Goal: Task Accomplishment & Management: Use online tool/utility

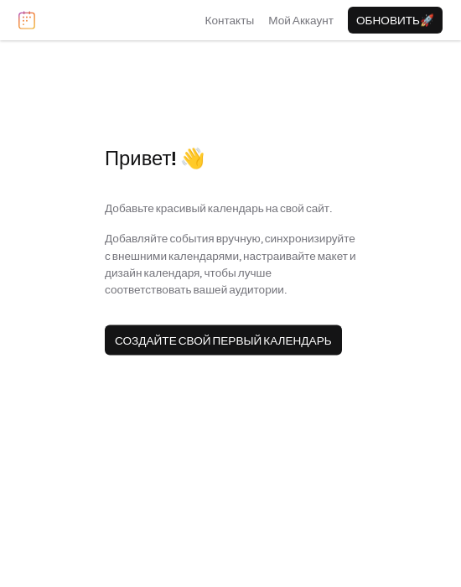
click at [194, 301] on span "Создайте свой первый календарь" at bounding box center [223, 340] width 217 height 17
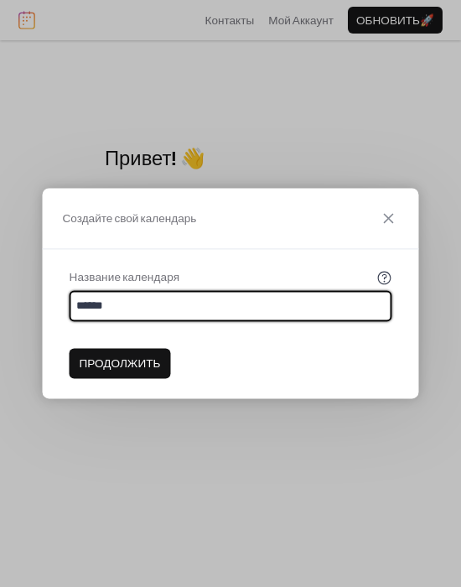
type input "******"
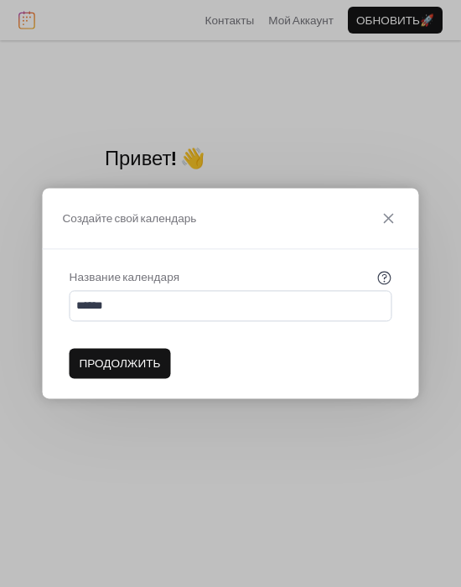
click at [146, 301] on span "Продолжить" at bounding box center [120, 363] width 81 height 17
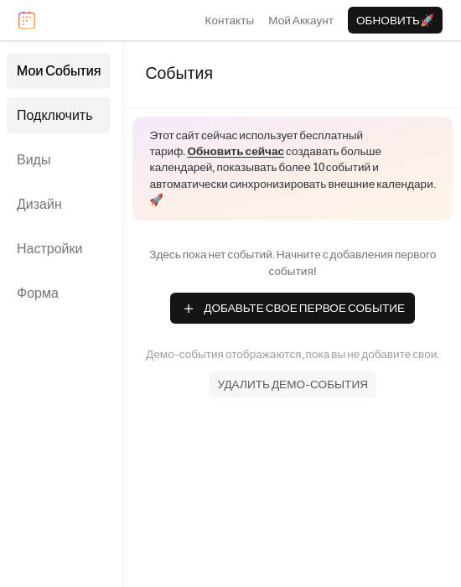
click at [76, 108] on span "Подключить" at bounding box center [54, 116] width 75 height 26
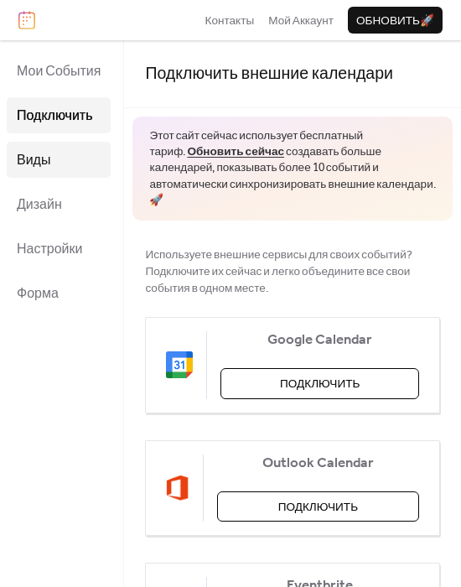
click at [58, 151] on link "Виды" at bounding box center [59, 160] width 104 height 36
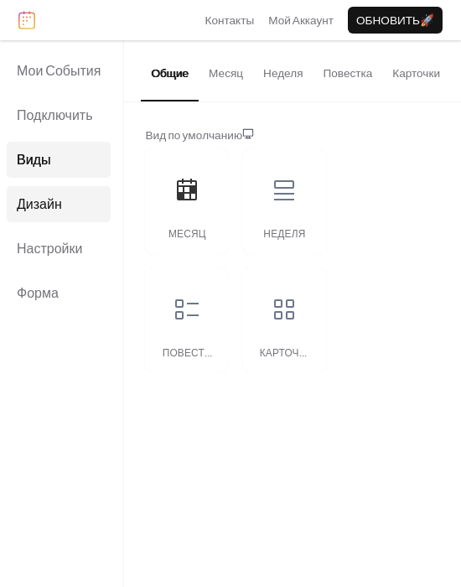
click at [60, 199] on span "Дизайн" at bounding box center [39, 205] width 45 height 26
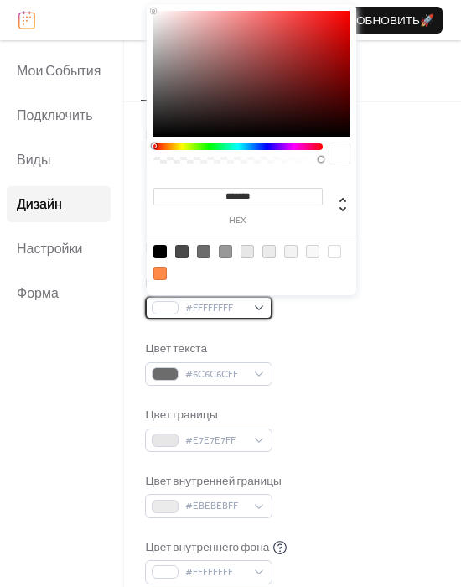
drag, startPoint x: 237, startPoint y: 308, endPoint x: 235, endPoint y: 299, distance: 9.6
click at [200, 301] on span "#FFFFFFFF" at bounding box center [215, 308] width 60 height 17
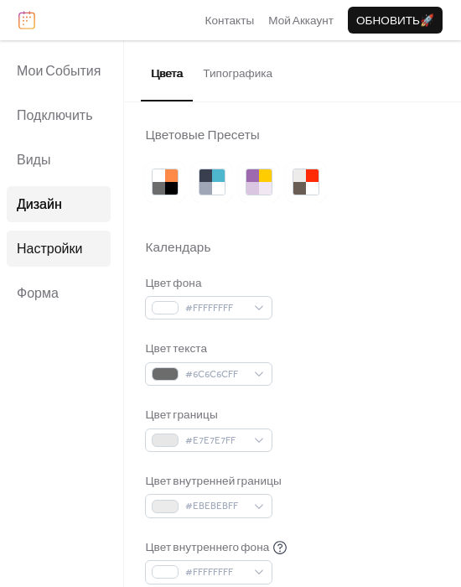
click at [86, 257] on link "Настройки" at bounding box center [59, 248] width 104 height 36
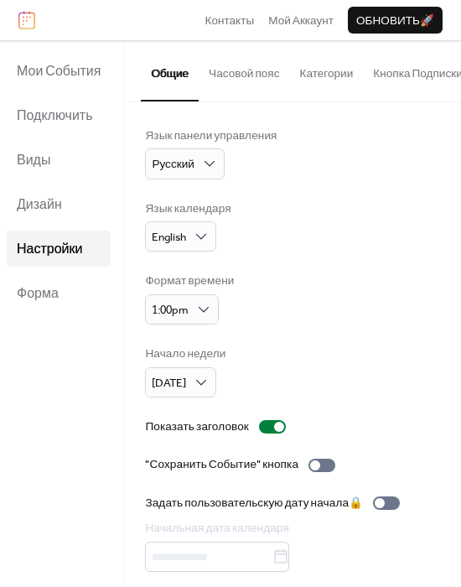
click at [64, 241] on span "Настройки" at bounding box center [49, 249] width 65 height 26
click at [47, 209] on span "Дизайн" at bounding box center [39, 205] width 45 height 26
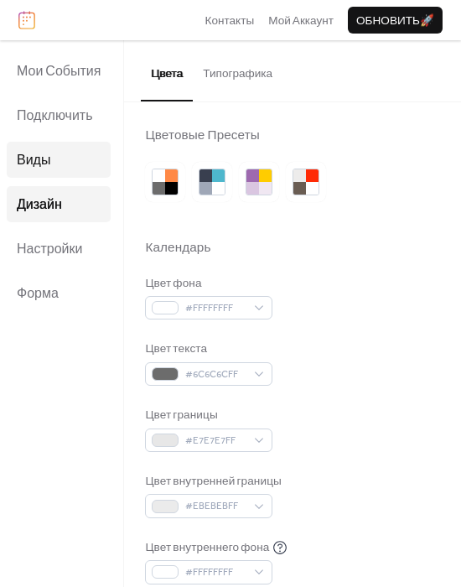
click at [61, 162] on link "Виды" at bounding box center [59, 160] width 104 height 36
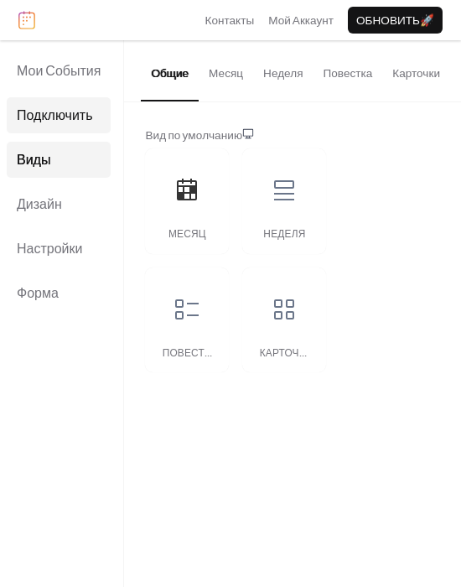
click at [66, 131] on link "Подключить" at bounding box center [59, 115] width 104 height 36
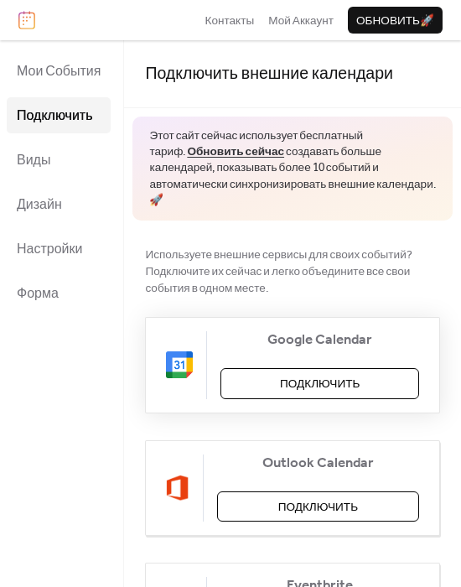
click at [200, 301] on button "Подключить" at bounding box center [319, 383] width 199 height 30
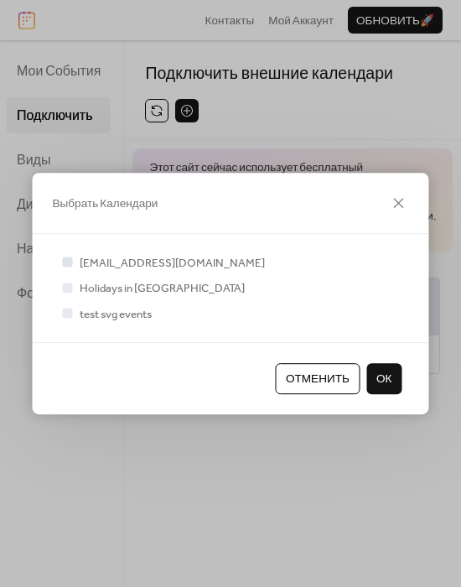
click at [56, 262] on div "olgerd@digitalseniority.com Holidays in Ukraine test svg events" at bounding box center [231, 288] width 396 height 108
click at [72, 301] on div "olgerd@digitalseniority.com Holidays in Ukraine test svg events" at bounding box center [231, 288] width 343 height 68
click at [69, 301] on div at bounding box center [68, 313] width 10 height 10
click at [200, 301] on span "ОК" at bounding box center [384, 378] width 16 height 17
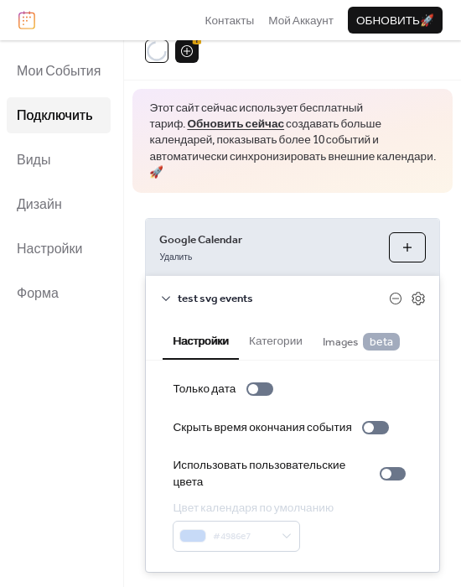
scroll to position [95, 0]
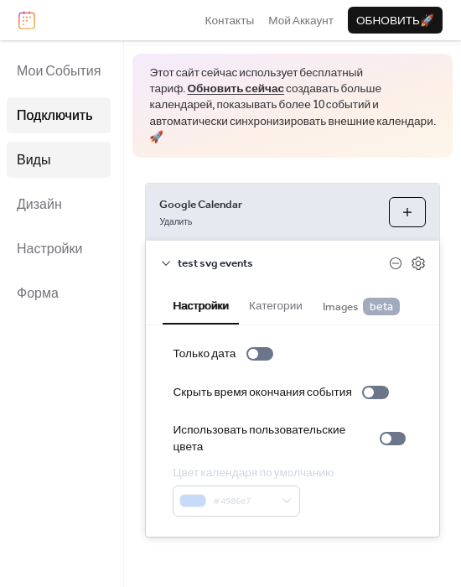
click at [75, 158] on link "Виды" at bounding box center [59, 160] width 104 height 36
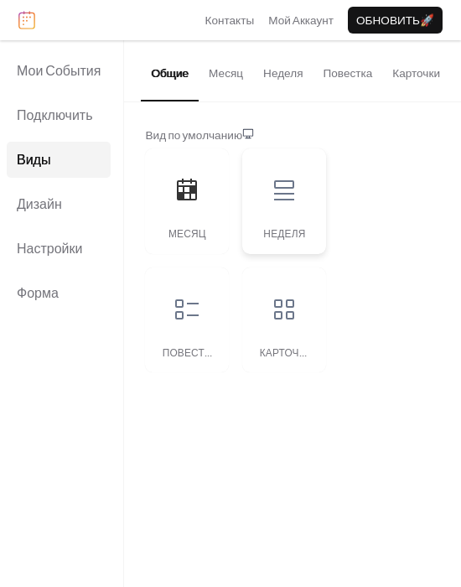
click at [200, 209] on div at bounding box center [284, 190] width 50 height 50
click at [189, 211] on div at bounding box center [187, 190] width 50 height 50
click at [200, 75] on button "Месяц" at bounding box center [226, 69] width 54 height 59
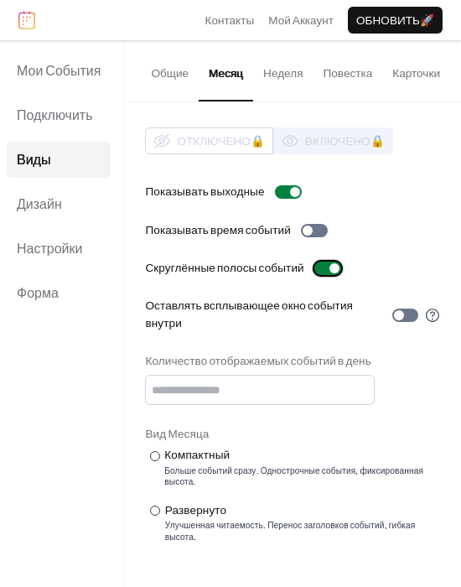
click at [200, 271] on div at bounding box center [327, 268] width 27 height 13
click at [200, 271] on div at bounding box center [321, 268] width 10 height 10
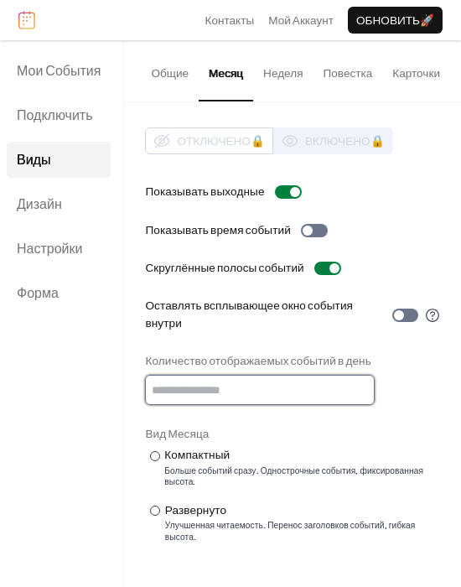
click at [200, 301] on input "*" at bounding box center [260, 390] width 230 height 30
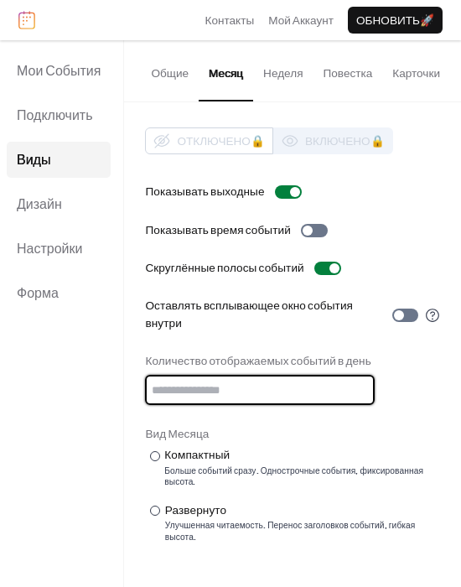
type input "*"
click at [200, 301] on input "*" at bounding box center [260, 390] width 230 height 30
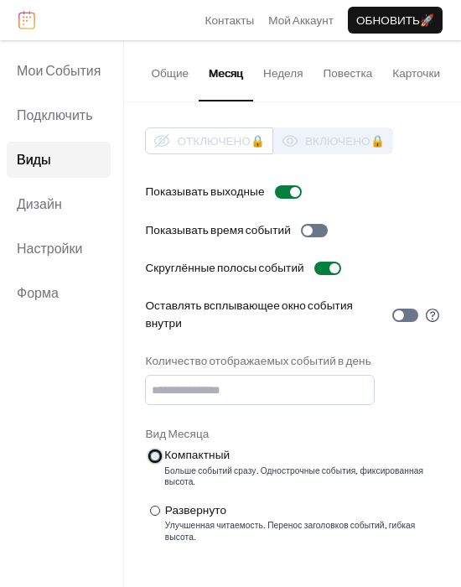
click at [200, 301] on div "Компактный" at bounding box center [300, 455] width 272 height 17
click at [185, 301] on div "Развернуто" at bounding box center [301, 510] width 272 height 17
click at [186, 301] on div "Больше событий сразу. Однострочные события, фиксированная высота." at bounding box center [302, 477] width 276 height 23
click at [188, 301] on div "Развернуто" at bounding box center [301, 510] width 272 height 17
click at [200, 301] on div at bounding box center [405, 314] width 26 height 13
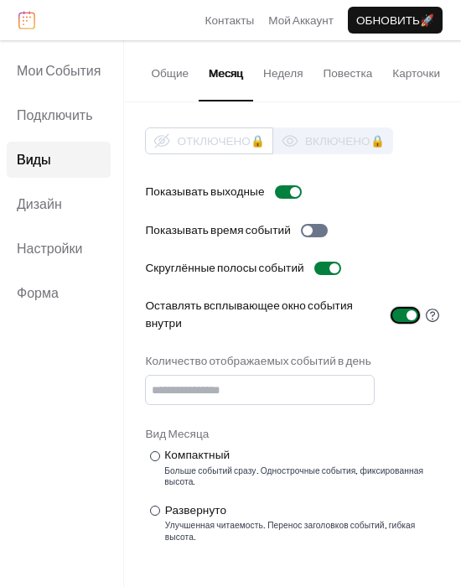
click at [200, 301] on div at bounding box center [405, 314] width 26 height 13
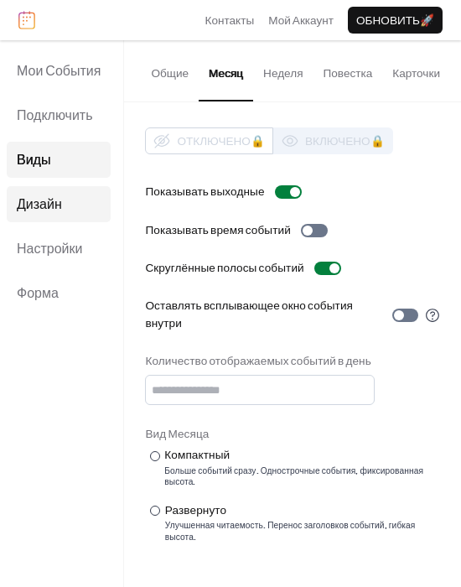
click at [56, 192] on span "Дизайн" at bounding box center [39, 205] width 45 height 26
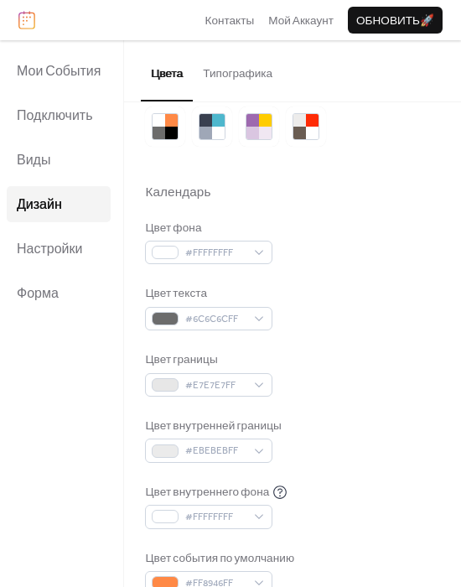
scroll to position [67, 0]
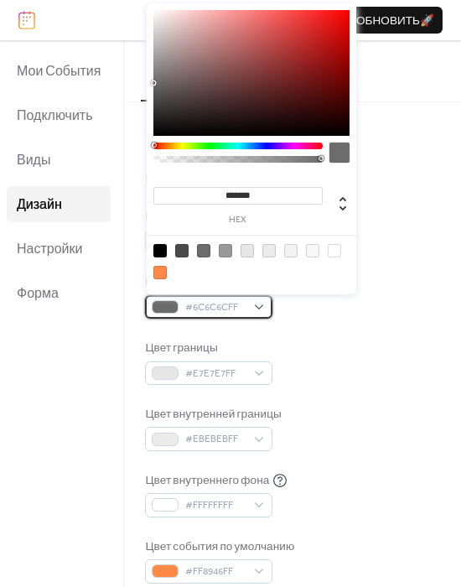
click at [161, 301] on div at bounding box center [165, 306] width 27 height 13
click at [194, 301] on span "#6C6C6CFF" at bounding box center [215, 307] width 60 height 17
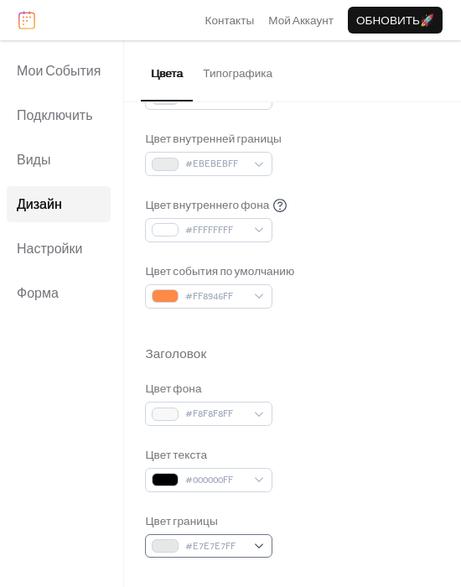
scroll to position [335, 0]
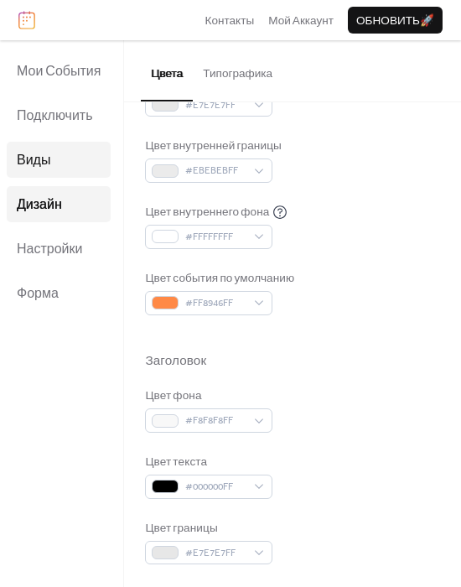
click at [50, 163] on span "Виды" at bounding box center [34, 161] width 34 height 26
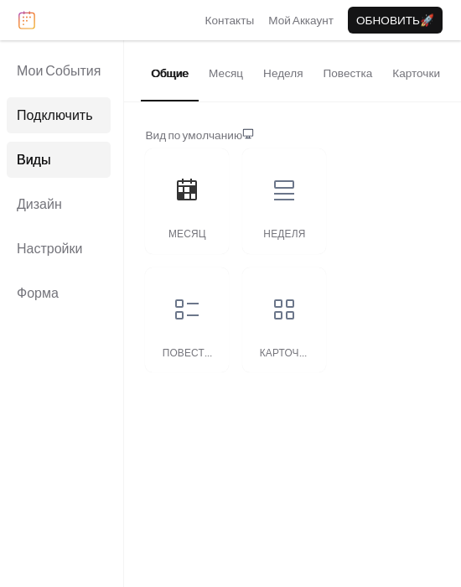
click at [56, 121] on span "Подключить" at bounding box center [54, 116] width 75 height 26
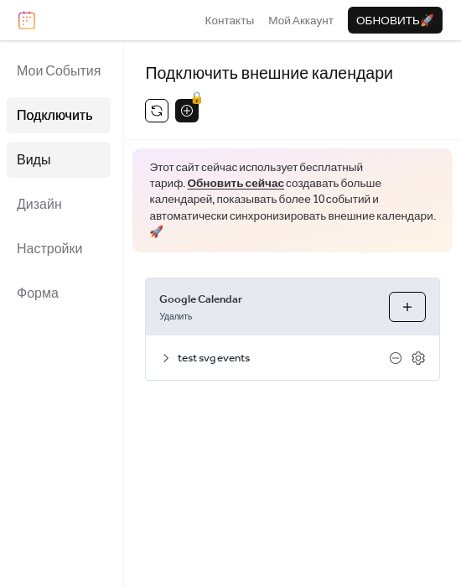
click at [65, 156] on link "Виды" at bounding box center [59, 160] width 104 height 36
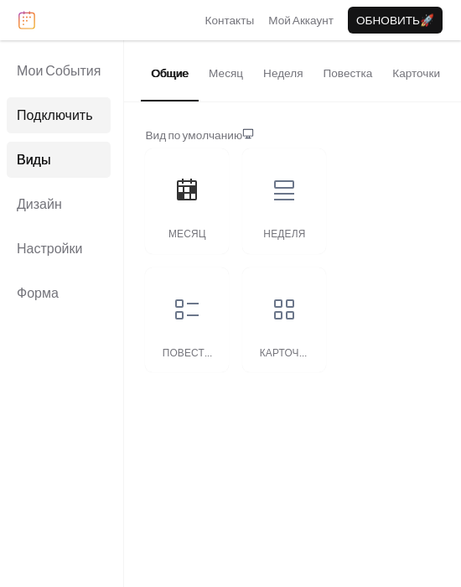
click at [64, 128] on link "Подключить" at bounding box center [59, 115] width 104 height 36
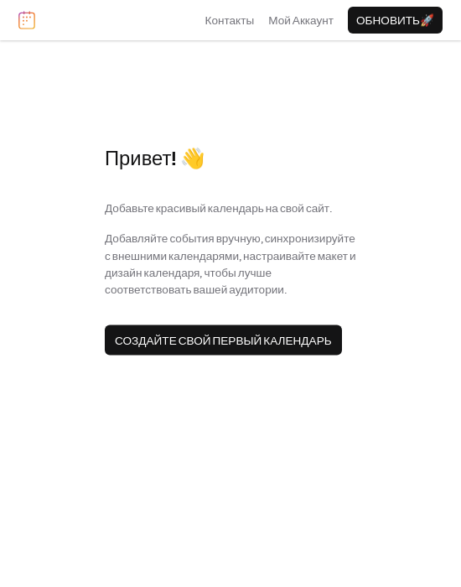
click at [241, 343] on span "Создайте свой первый календарь" at bounding box center [223, 340] width 217 height 17
click at [232, 337] on span "Создайте свой первый календарь" at bounding box center [223, 340] width 217 height 17
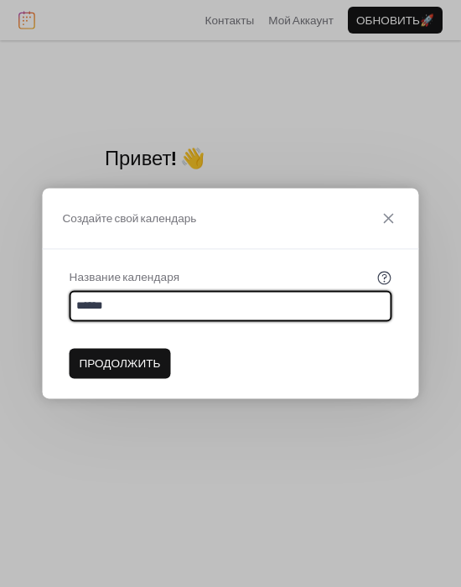
type input "******"
click at [111, 355] on span "Продолжить" at bounding box center [120, 363] width 81 height 17
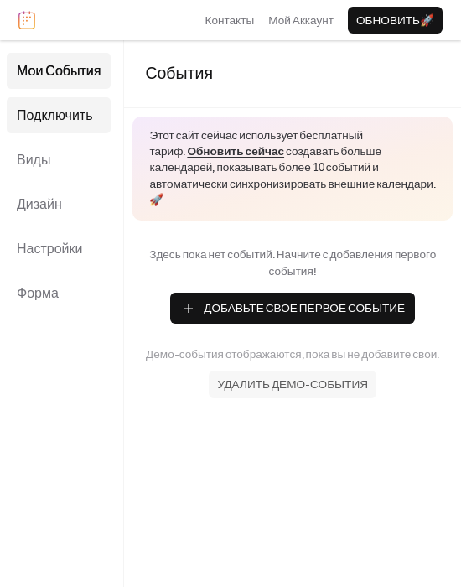
click at [60, 123] on span "Подключить" at bounding box center [54, 116] width 75 height 26
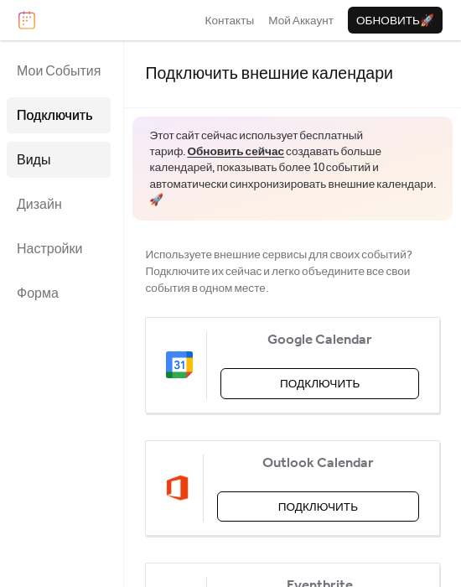
click at [60, 175] on link "Виды" at bounding box center [59, 160] width 104 height 36
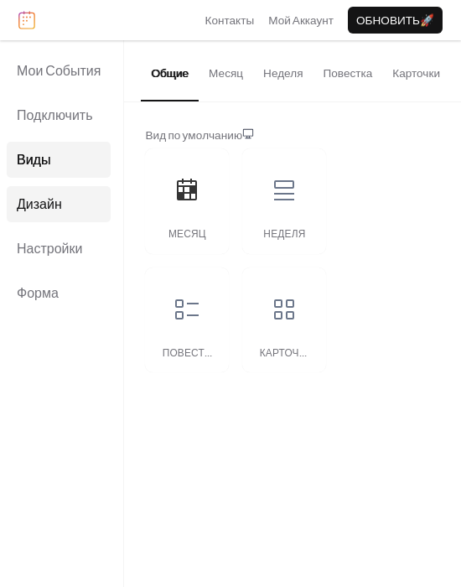
click at [66, 210] on link "Дизайн" at bounding box center [59, 204] width 104 height 36
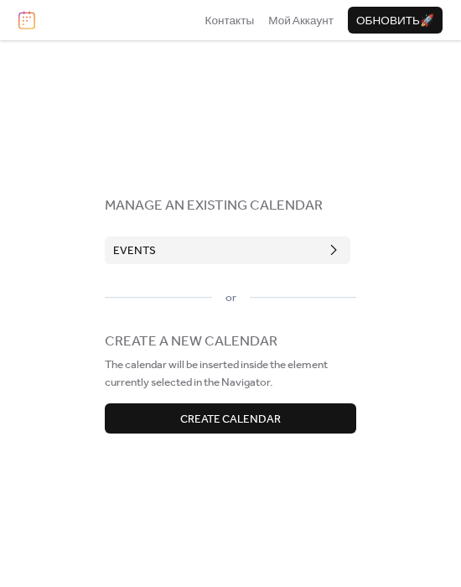
click at [215, 252] on button "Events" at bounding box center [228, 249] width 246 height 27
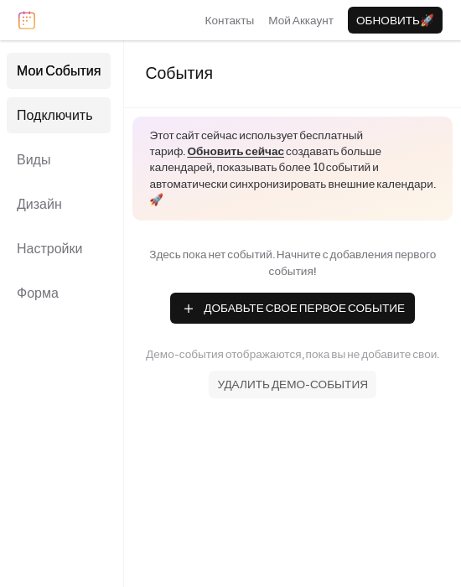
click at [75, 124] on span "Подключить" at bounding box center [54, 116] width 75 height 26
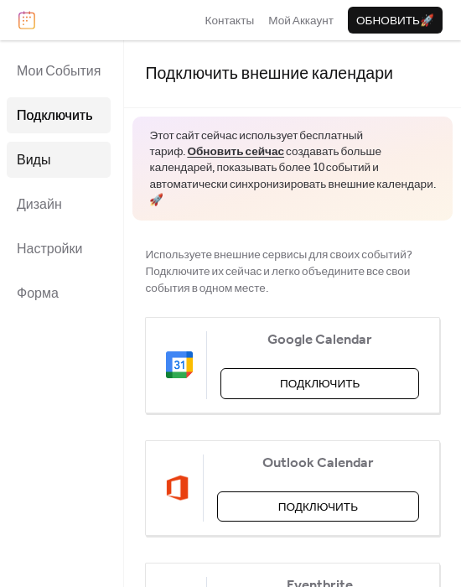
click at [83, 149] on link "Виды" at bounding box center [59, 160] width 104 height 36
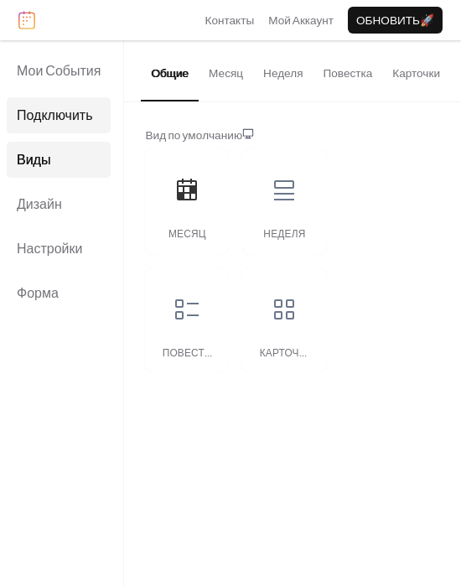
click at [70, 101] on link "Подключить" at bounding box center [59, 115] width 104 height 36
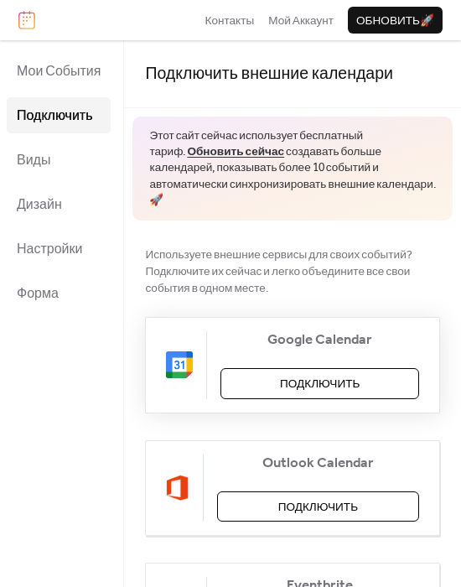
click at [274, 381] on button "Подключить" at bounding box center [319, 383] width 199 height 30
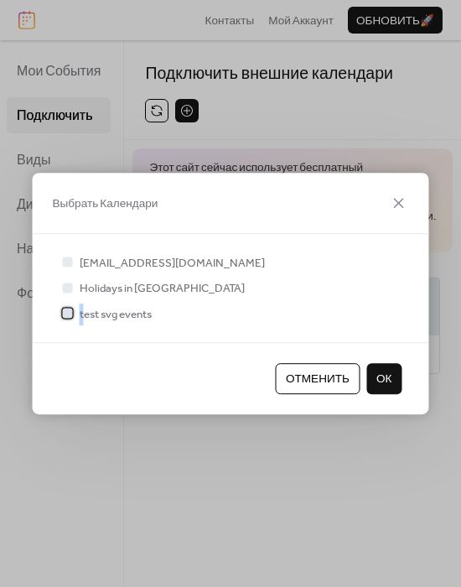
click at [80, 313] on span "test svg events" at bounding box center [116, 314] width 72 height 17
click at [96, 313] on span "test svg events" at bounding box center [116, 314] width 72 height 17
click at [383, 381] on span "ОК" at bounding box center [384, 378] width 16 height 17
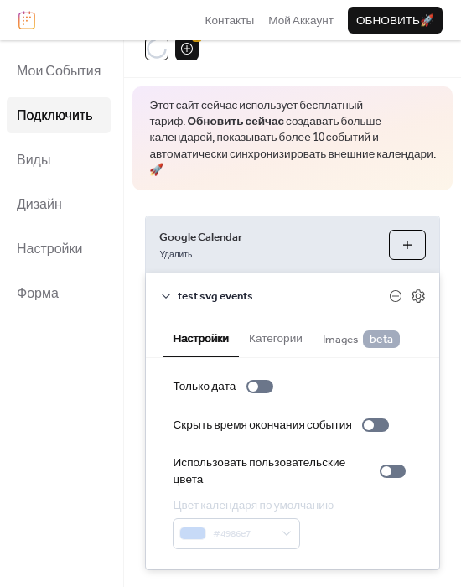
scroll to position [95, 0]
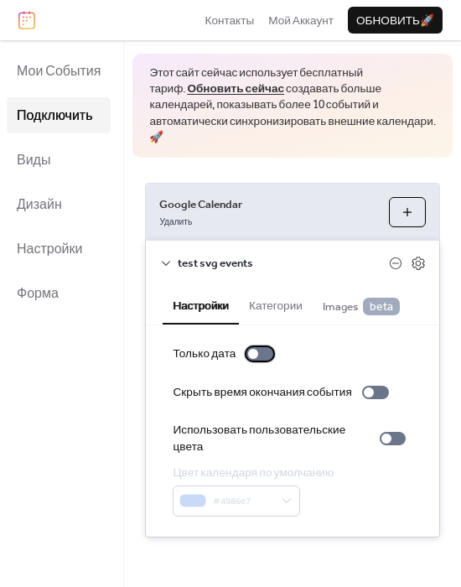
click at [256, 355] on div at bounding box center [253, 354] width 10 height 10
click at [259, 353] on div at bounding box center [259, 353] width 27 height 13
click at [55, 165] on link "Виды" at bounding box center [59, 160] width 104 height 36
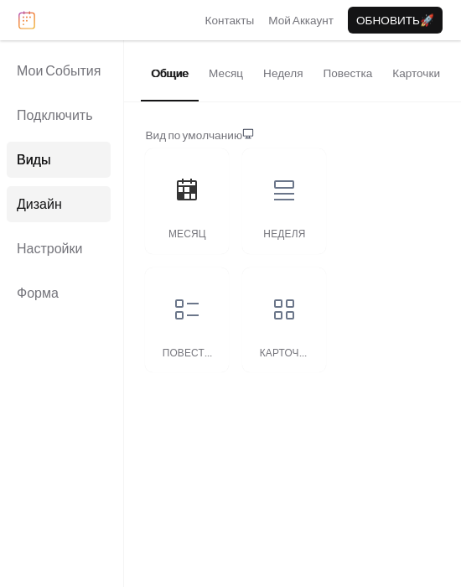
click at [51, 214] on span "Дизайн" at bounding box center [39, 205] width 45 height 26
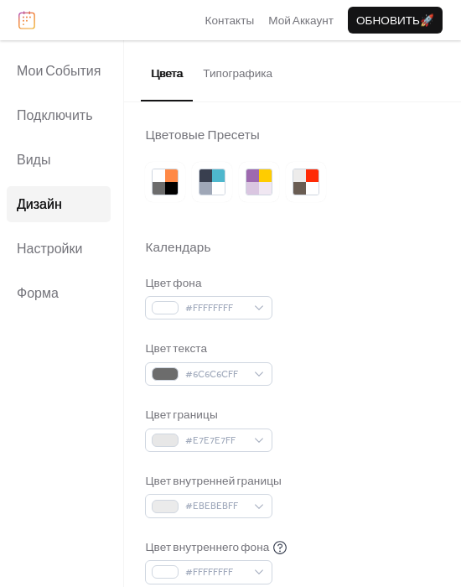
click at [236, 291] on div "Цвет фона" at bounding box center [206, 283] width 123 height 17
click at [230, 305] on span "#FFFFFFFF" at bounding box center [215, 308] width 60 height 17
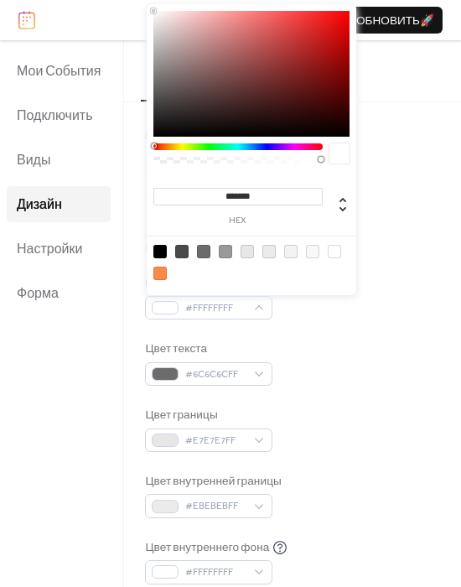
drag, startPoint x: 278, startPoint y: 76, endPoint x: 290, endPoint y: 75, distance: 11.8
click at [290, 75] on div at bounding box center [251, 74] width 196 height 126
click at [298, 75] on div at bounding box center [251, 74] width 196 height 126
click at [318, 60] on div at bounding box center [251, 74] width 196 height 126
type input "*******"
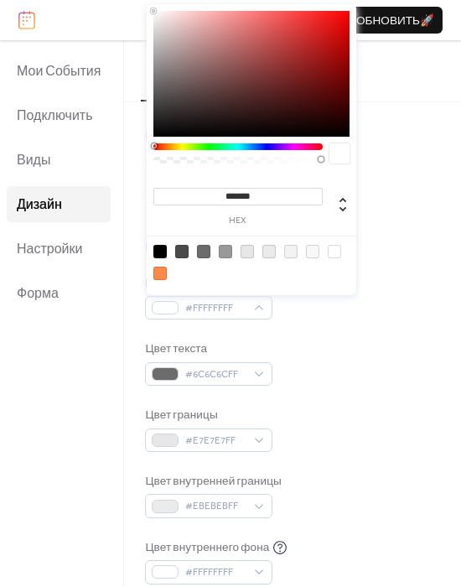
drag, startPoint x: 210, startPoint y: 99, endPoint x: 61, endPoint y: -75, distance: 228.8
click at [61, 0] on html "Контакты Мой Аккаунт Обновить 🚀 Мои События Подключить Виды Дизайн Настройки Фо…" at bounding box center [230, 293] width 461 height 587
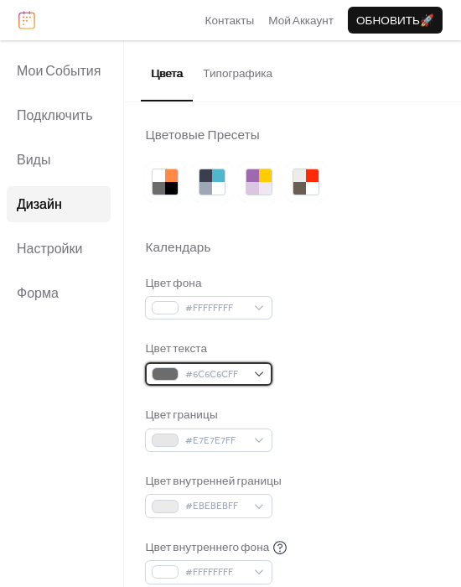
click at [220, 367] on span "#6C6C6CFF" at bounding box center [215, 374] width 60 height 17
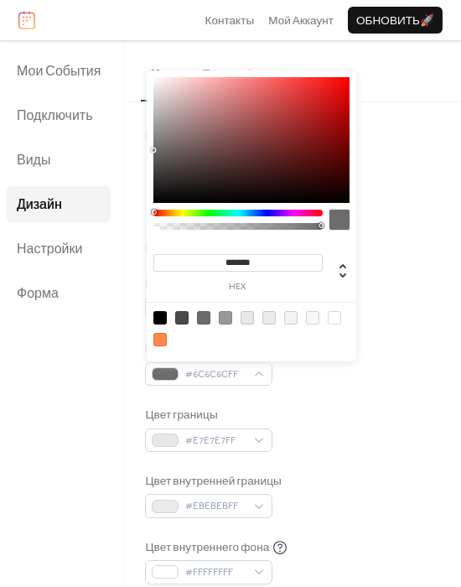
click at [290, 401] on div "Цвет фона #FFFFFFFF Цвет текста #6C6C6CFF Цвет границы #E7E7E7FF Цвет внутренне…" at bounding box center [292, 462] width 295 height 375
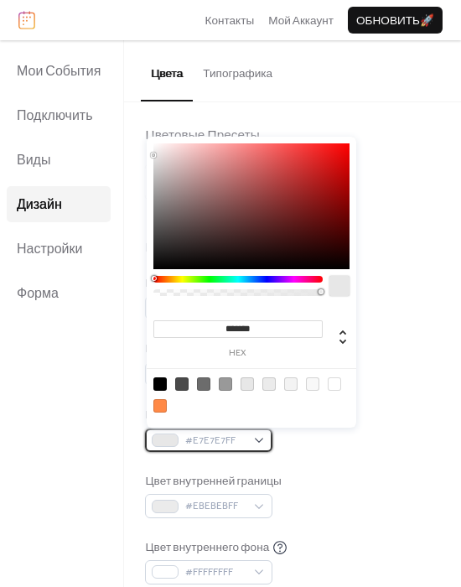
click at [240, 427] on body "Контакты Мой Аккаунт Обновить 🚀 Мои События Подключить Виды Дизайн Настройки Фо…" at bounding box center [230, 293] width 461 height 587
click at [277, 327] on input "*******" at bounding box center [237, 329] width 169 height 18
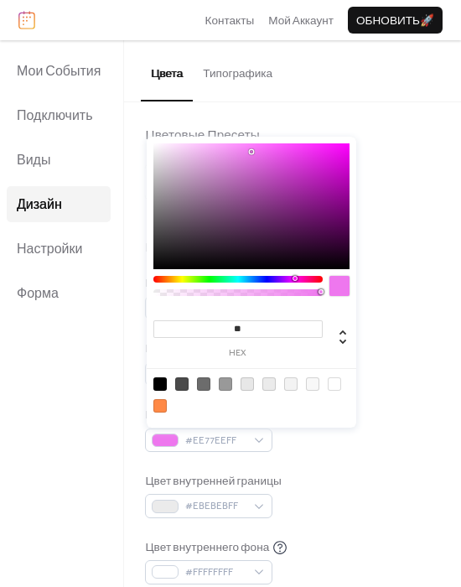
paste input "******"
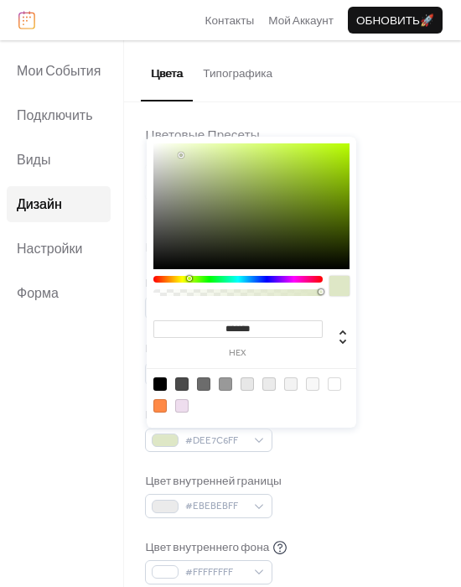
type input "*******"
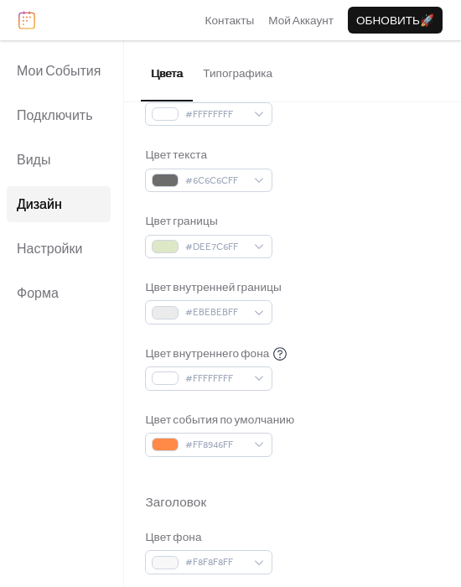
scroll to position [201, 0]
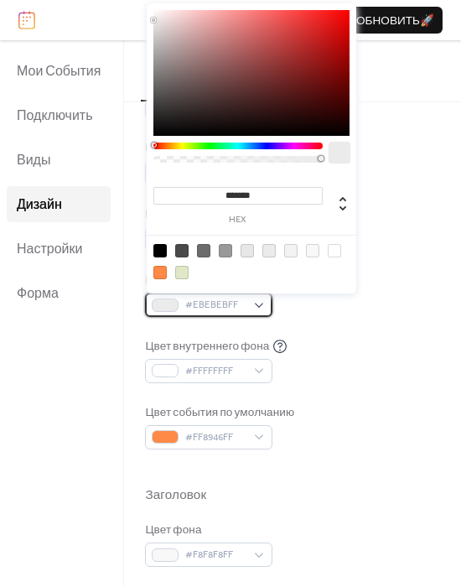
click at [246, 306] on div "#EBEBEBFF" at bounding box center [208, 304] width 127 height 23
drag, startPoint x: 291, startPoint y: 86, endPoint x: 334, endPoint y: 51, distance: 55.4
click at [331, 55] on div at bounding box center [251, 73] width 196 height 126
type input "*******"
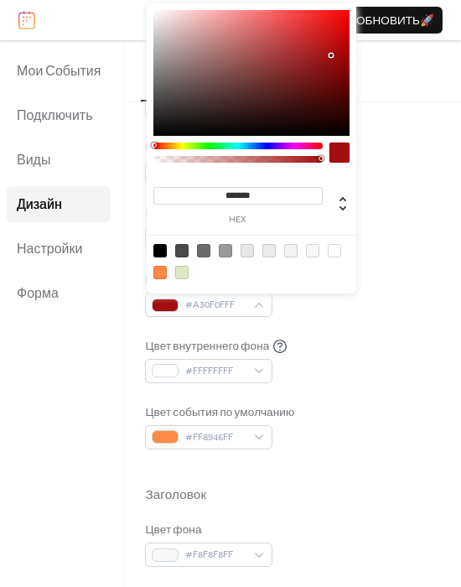
click at [395, 152] on div "Цвет текста #6C6C6CFF" at bounding box center [292, 161] width 295 height 45
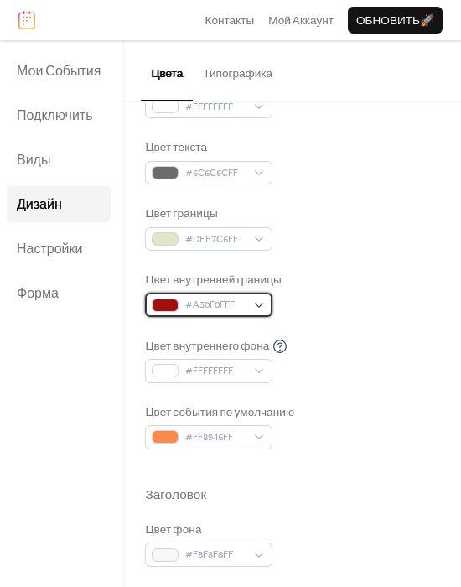
click at [202, 309] on span "#A30F0FFF" at bounding box center [215, 305] width 60 height 17
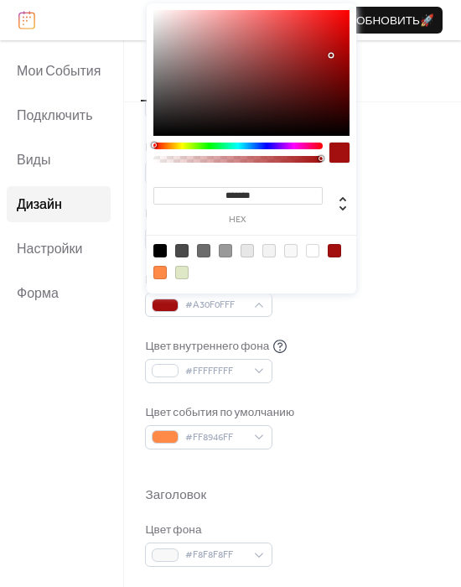
click at [284, 194] on input "*******" at bounding box center [237, 196] width 169 height 18
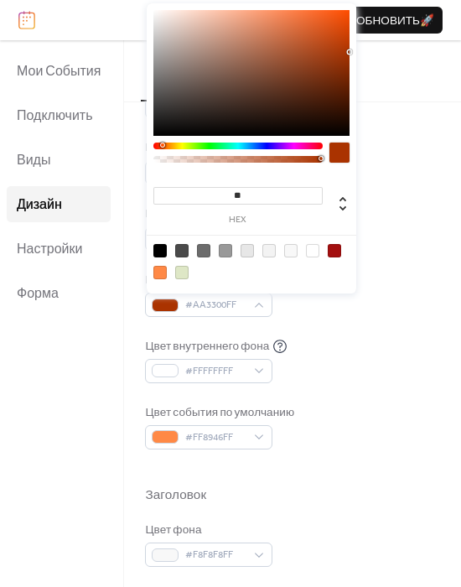
type input "*"
paste input "******"
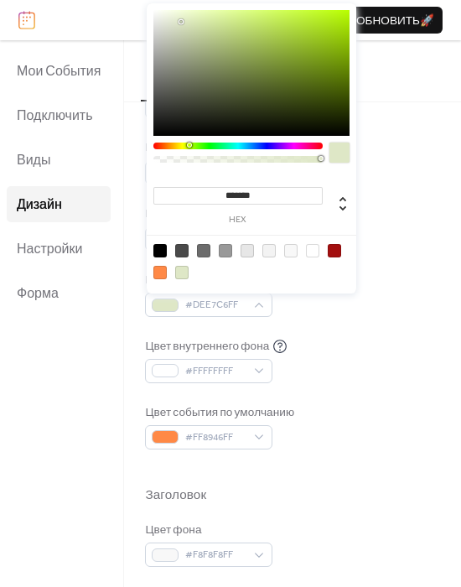
type input "*******"
click at [391, 168] on div "Цвет текста #6C6C6CFF" at bounding box center [292, 161] width 295 height 45
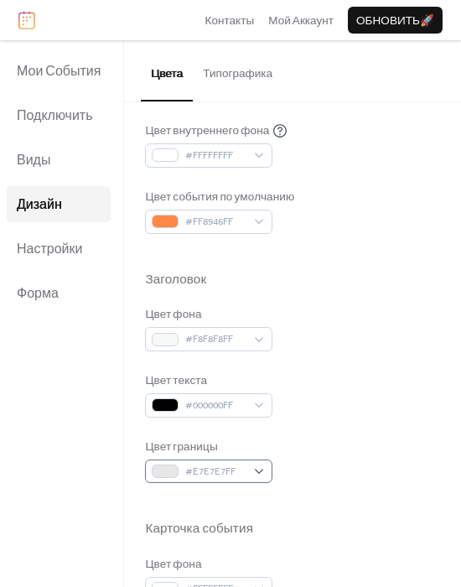
scroll to position [531, 0]
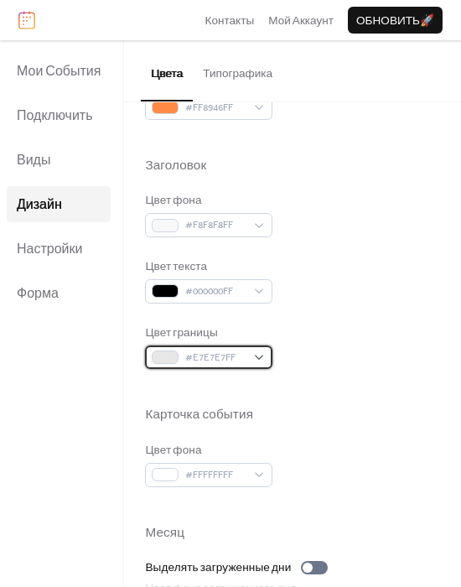
click at [220, 365] on span "#E7E7E7FF" at bounding box center [215, 358] width 60 height 17
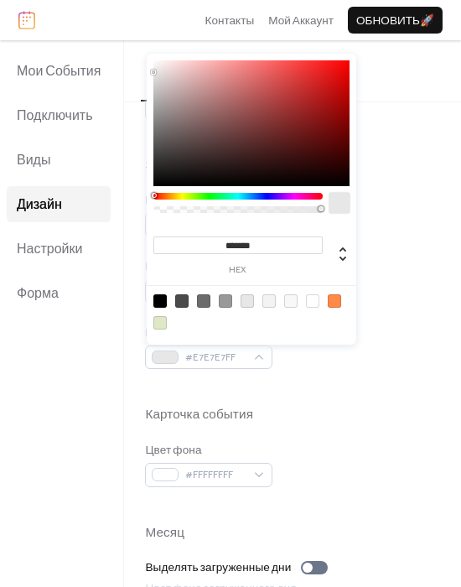
drag, startPoint x: 299, startPoint y: 128, endPoint x: 334, endPoint y: 105, distance: 42.3
click at [334, 105] on div at bounding box center [251, 123] width 196 height 126
type input "*******"
click at [402, 336] on div "Цвет границы #A50C0CFF" at bounding box center [292, 346] width 295 height 45
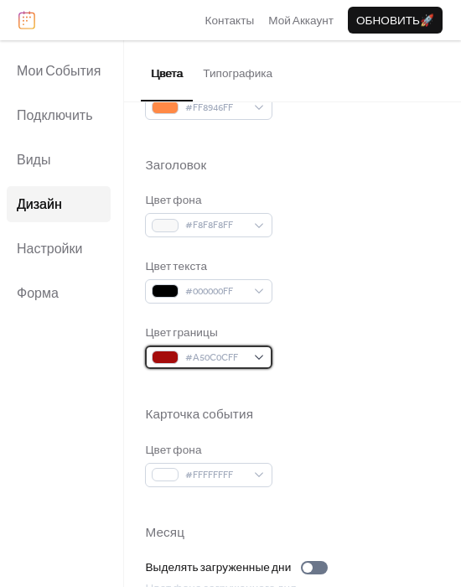
click at [212, 357] on span "#A50C0CFF" at bounding box center [215, 358] width 60 height 17
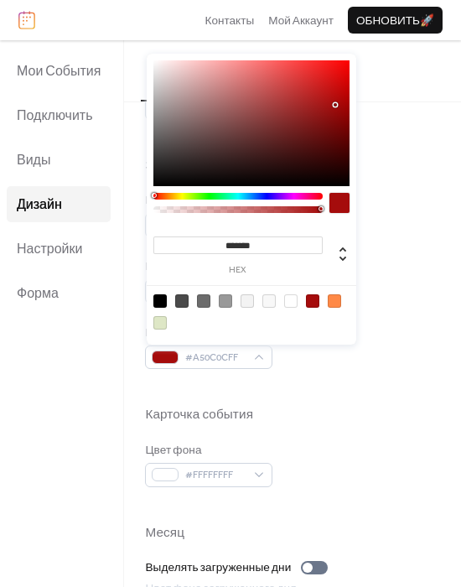
click at [281, 250] on input "*******" at bounding box center [237, 245] width 169 height 18
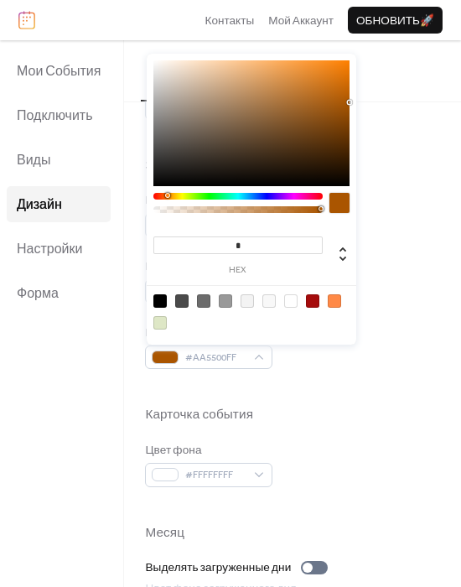
paste input "******"
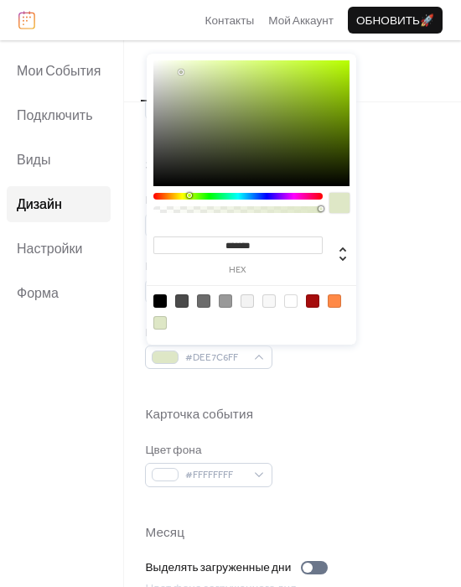
type input "*******"
click at [379, 386] on div at bounding box center [292, 388] width 295 height 38
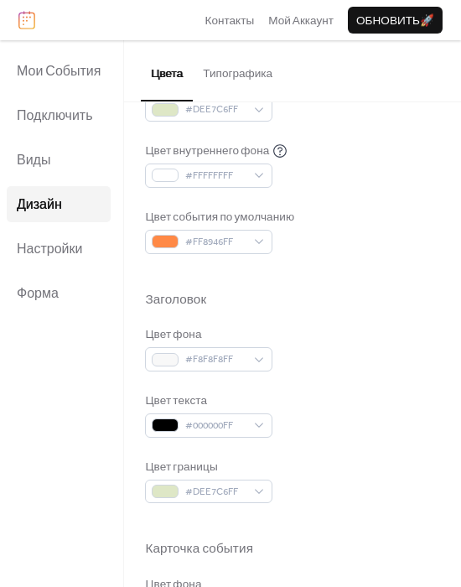
scroll to position [329, 0]
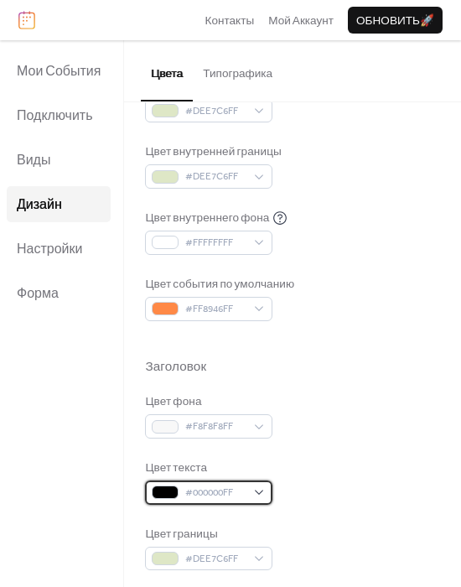
click at [226, 487] on span "#000000FF" at bounding box center [215, 492] width 60 height 17
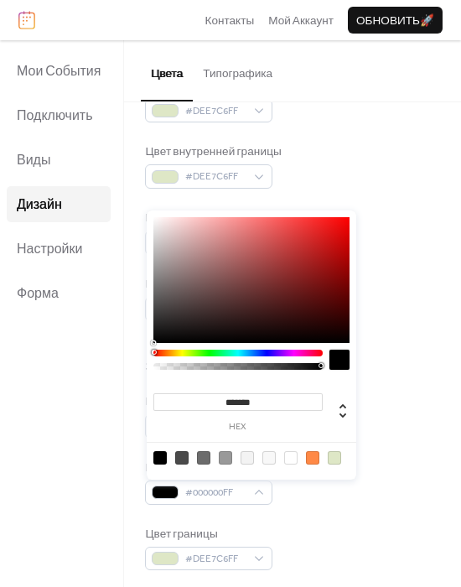
click at [286, 399] on input "*******" at bounding box center [237, 402] width 169 height 18
paste input "******"
type input "*******"
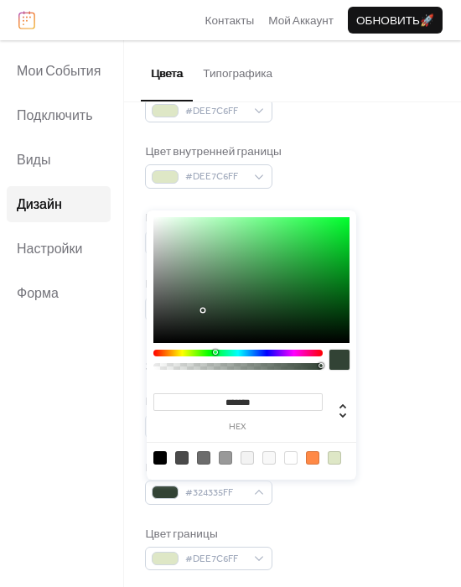
click at [449, 354] on div "Цветовые Пресеты Календарь Цвет фона #FFFFFFFF Цвет текста #6C6C6CFF Цвет грани…" at bounding box center [292, 415] width 337 height 1284
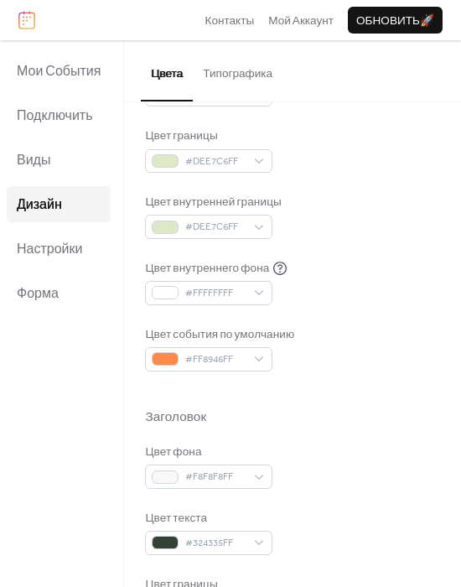
scroll to position [61, 0]
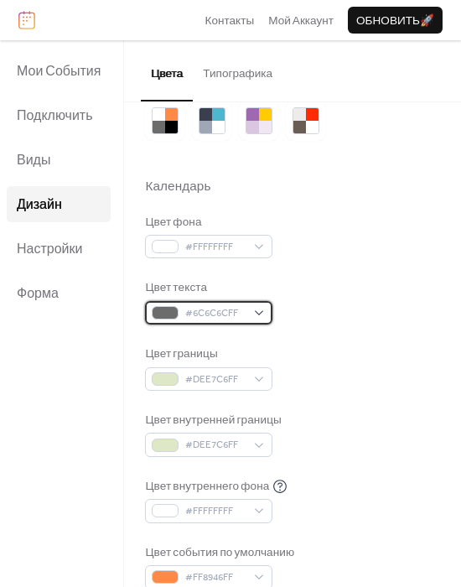
click at [248, 316] on div "#6C6C6CFF" at bounding box center [208, 312] width 127 height 23
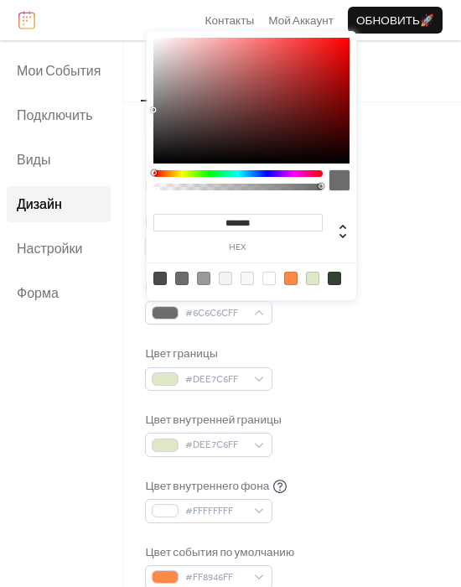
click at [278, 227] on input "*******" at bounding box center [237, 223] width 169 height 18
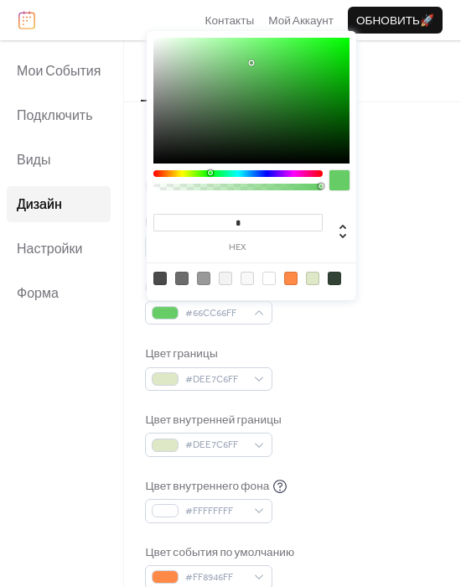
paste input "******"
type input "*******"
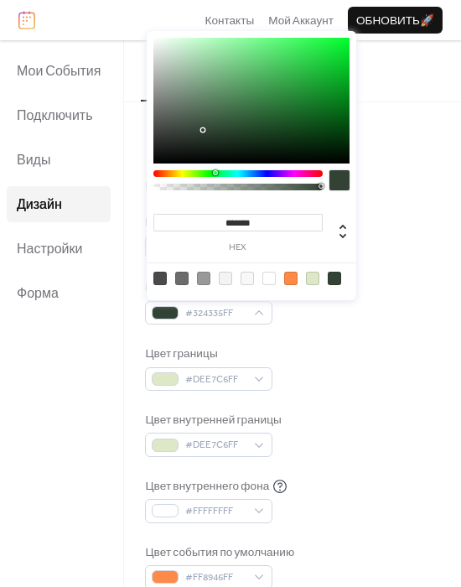
click at [386, 223] on div "Цвет фона #FFFFFFFF" at bounding box center [292, 236] width 295 height 45
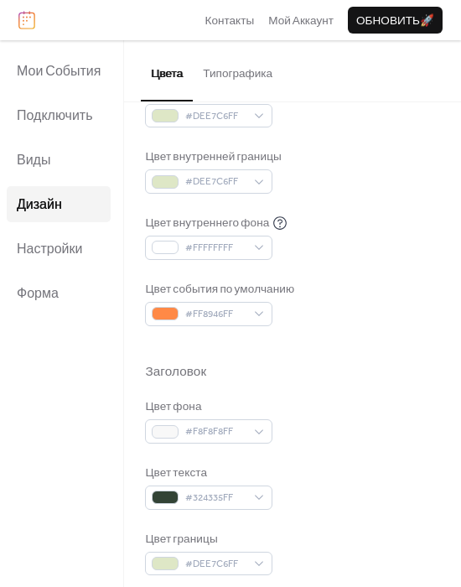
scroll to position [329, 0]
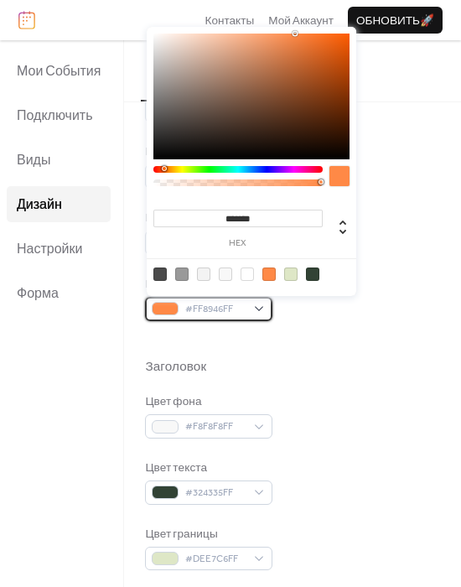
click at [230, 306] on span "#FF8946FF" at bounding box center [215, 309] width 60 height 17
click at [281, 217] on input "*******" at bounding box center [237, 219] width 169 height 18
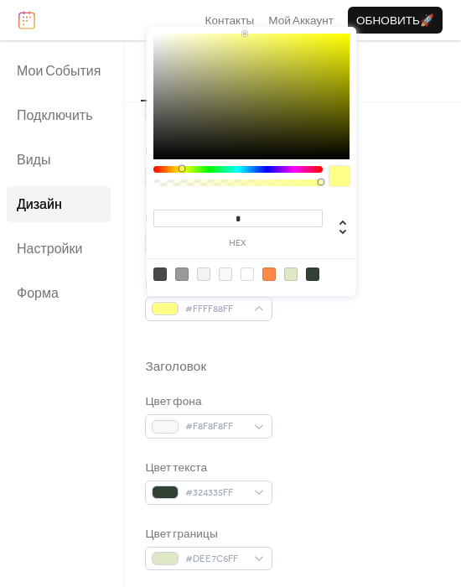
paste input "******"
type input "*******"
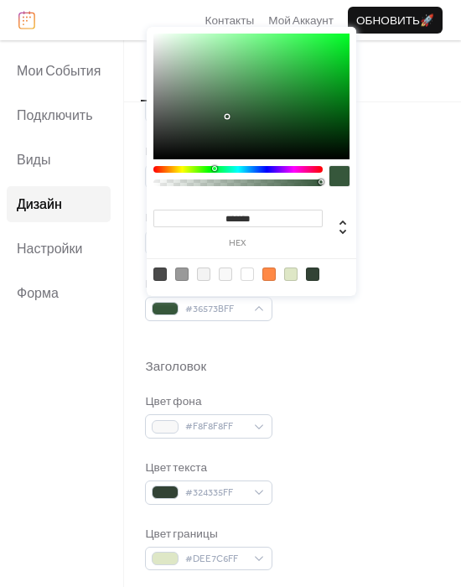
click at [323, 350] on div at bounding box center [292, 340] width 295 height 38
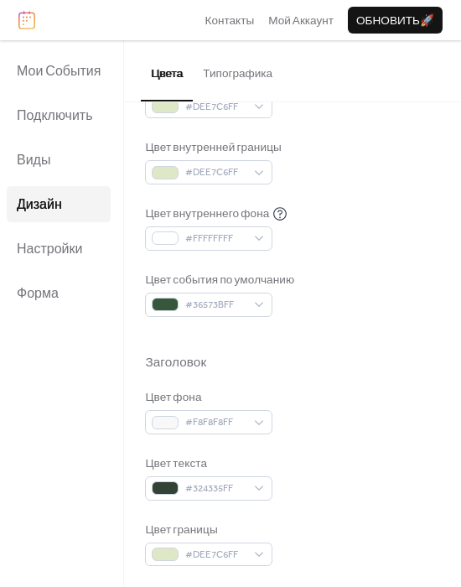
scroll to position [0, 0]
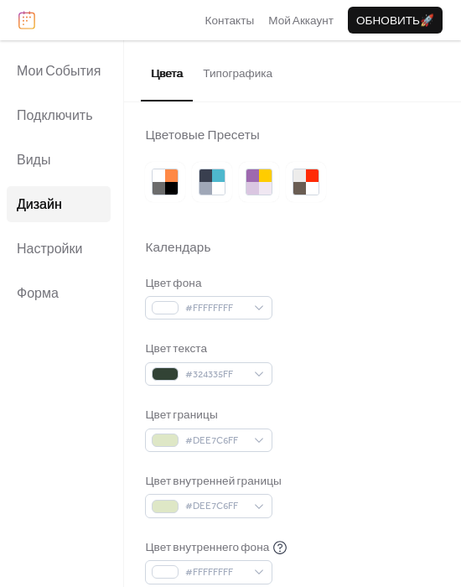
click at [254, 60] on button "Типографика" at bounding box center [238, 69] width 90 height 59
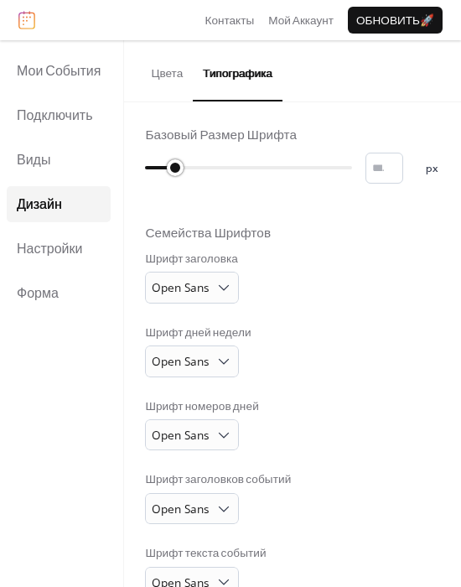
drag, startPoint x: 155, startPoint y: 168, endPoint x: 192, endPoint y: 170, distance: 37.0
click at [184, 170] on div at bounding box center [175, 167] width 17 height 17
drag, startPoint x: 203, startPoint y: 165, endPoint x: 252, endPoint y: 170, distance: 49.7
click at [208, 170] on div at bounding box center [199, 167] width 17 height 17
drag, startPoint x: 258, startPoint y: 168, endPoint x: 309, endPoint y: 173, distance: 51.3
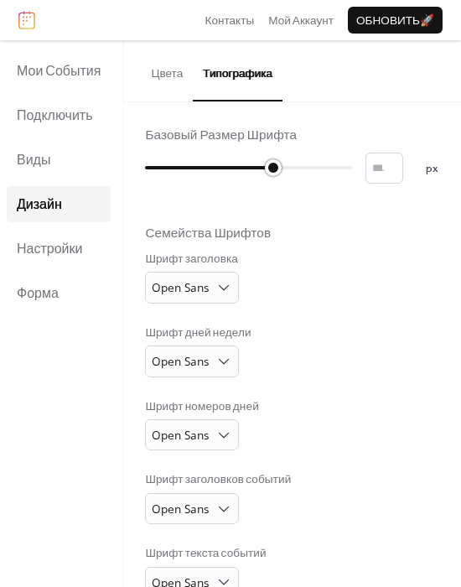
click at [309, 173] on div at bounding box center [248, 167] width 207 height 27
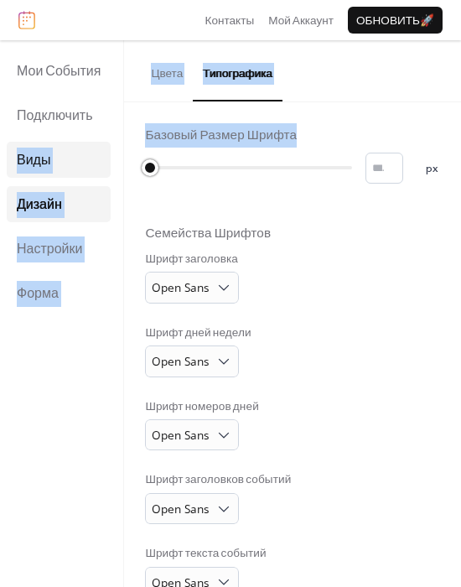
drag, startPoint x: 104, startPoint y: 168, endPoint x: 3, endPoint y: 164, distance: 101.5
click at [8, 166] on div "Мои События Подключить Виды Дизайн Настройки Форма Дизайн Цвета Типографика Цве…" at bounding box center [230, 313] width 461 height 546
click at [223, 196] on div "Базовый Размер Шрифта * px Семейства Шрифтов Шрифт заголовка Open Sans Шрифт дн…" at bounding box center [292, 436] width 295 height 618
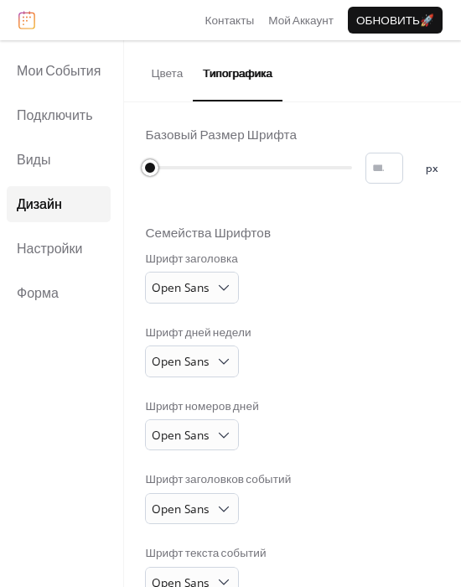
click at [158, 166] on div at bounding box center [150, 167] width 17 height 17
drag, startPoint x: 184, startPoint y: 165, endPoint x: 194, endPoint y: 166, distance: 10.1
click at [184, 166] on div at bounding box center [175, 167] width 17 height 17
drag, startPoint x: 199, startPoint y: 167, endPoint x: 211, endPoint y: 168, distance: 11.8
click at [199, 168] on div at bounding box center [172, 167] width 54 height 27
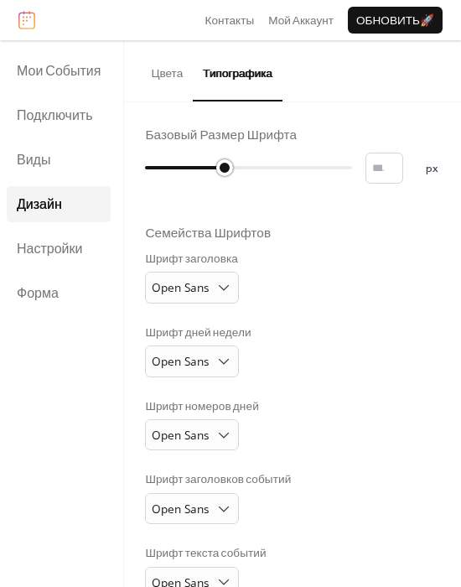
type input "**"
click at [243, 169] on div at bounding box center [248, 167] width 207 height 27
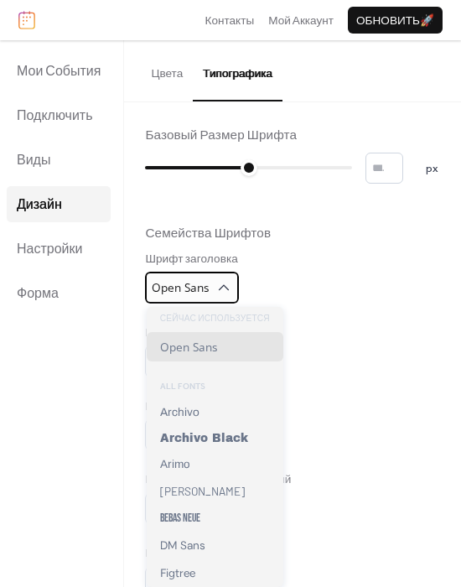
click at [213, 287] on div "Open Sans" at bounding box center [192, 287] width 94 height 31
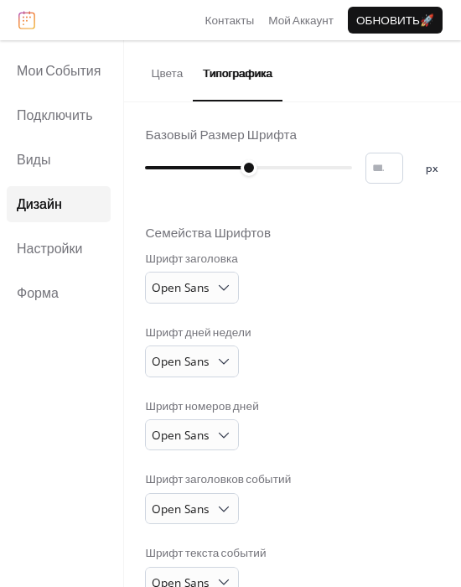
click at [325, 284] on div "Шрифт заголовка Open Sans" at bounding box center [292, 277] width 295 height 53
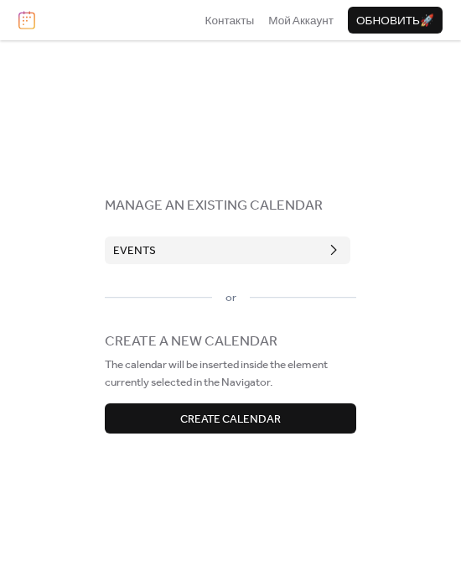
click at [211, 248] on button "Events" at bounding box center [228, 249] width 246 height 27
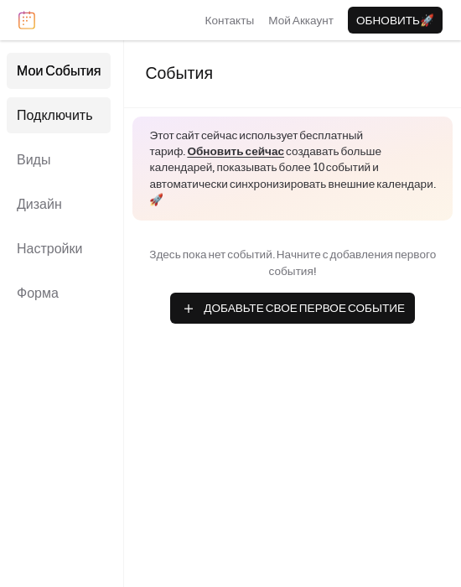
click at [80, 117] on span "Подключить" at bounding box center [54, 116] width 75 height 26
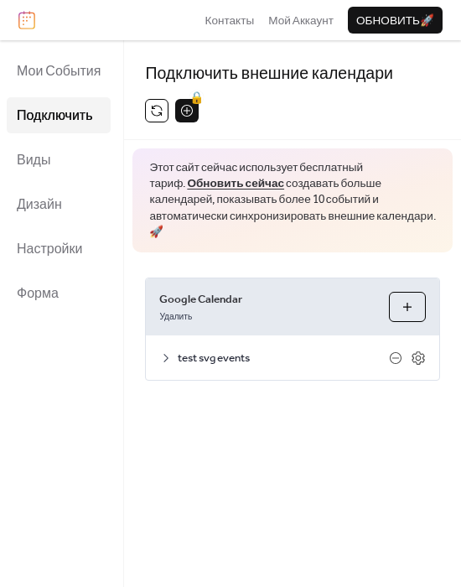
click at [213, 356] on span "test svg events" at bounding box center [283, 358] width 211 height 17
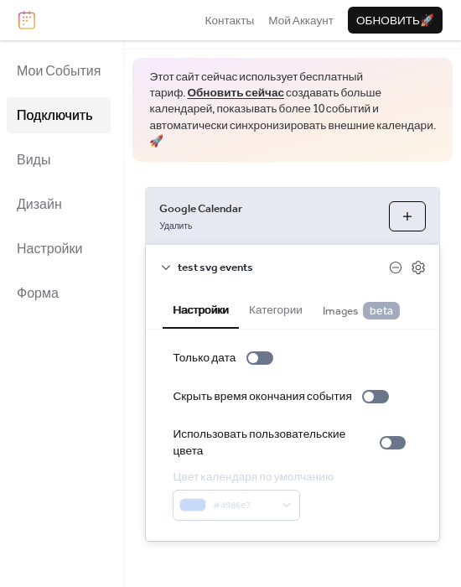
scroll to position [95, 0]
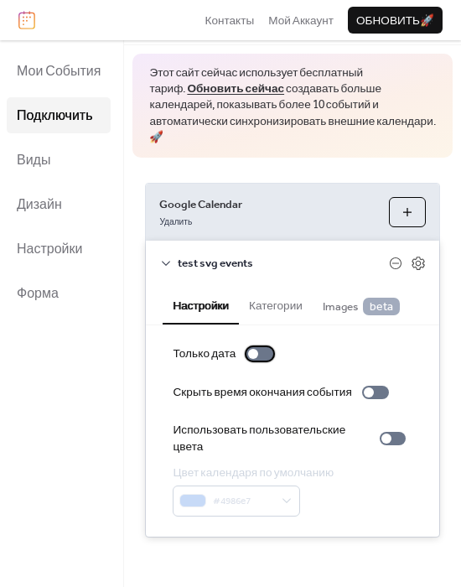
click at [264, 354] on div at bounding box center [259, 353] width 27 height 13
click at [261, 354] on div at bounding box center [259, 353] width 27 height 13
click at [387, 450] on label "Использовать пользовательские цвета" at bounding box center [293, 439] width 240 height 34
click at [388, 435] on div at bounding box center [393, 438] width 26 height 13
click at [387, 440] on div at bounding box center [393, 438] width 26 height 13
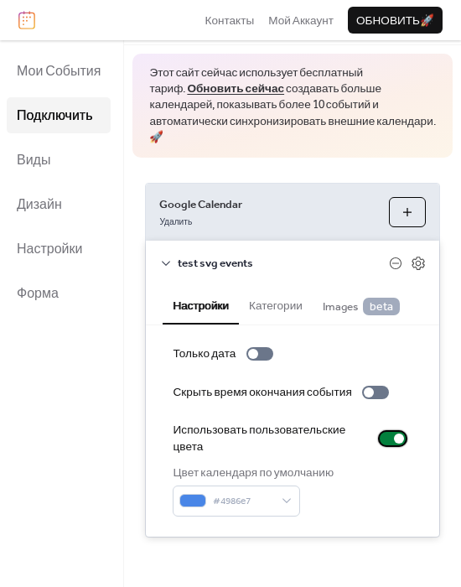
click at [386, 432] on div at bounding box center [393, 438] width 26 height 13
click at [262, 266] on span "test svg events" at bounding box center [283, 263] width 211 height 17
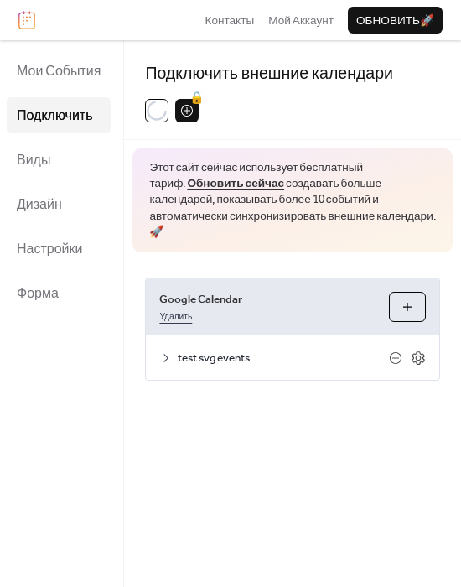
click at [183, 313] on link "Удалить" at bounding box center [175, 315] width 33 height 17
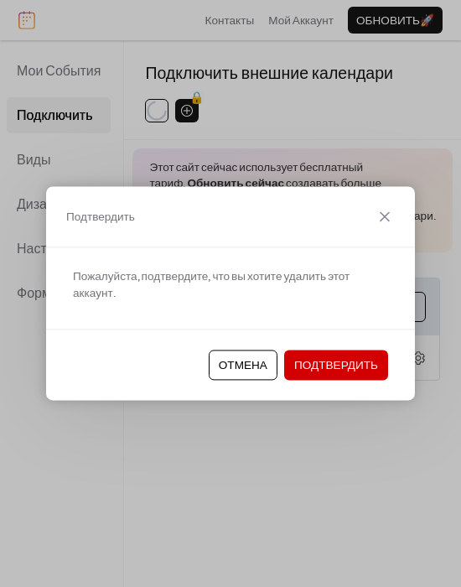
click at [339, 357] on span "Подтвердить" at bounding box center [336, 365] width 84 height 17
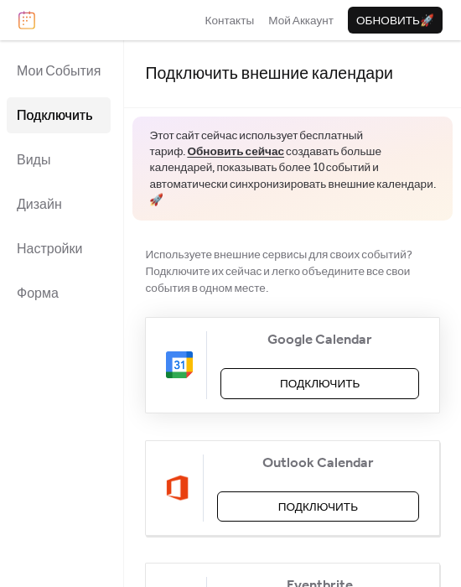
click at [323, 375] on span "Подключить" at bounding box center [320, 383] width 80 height 17
click at [211, 148] on link "Обновить сейчас" at bounding box center [235, 152] width 97 height 22
click at [307, 375] on div "Google Calendar Подключить" at bounding box center [292, 365] width 295 height 96
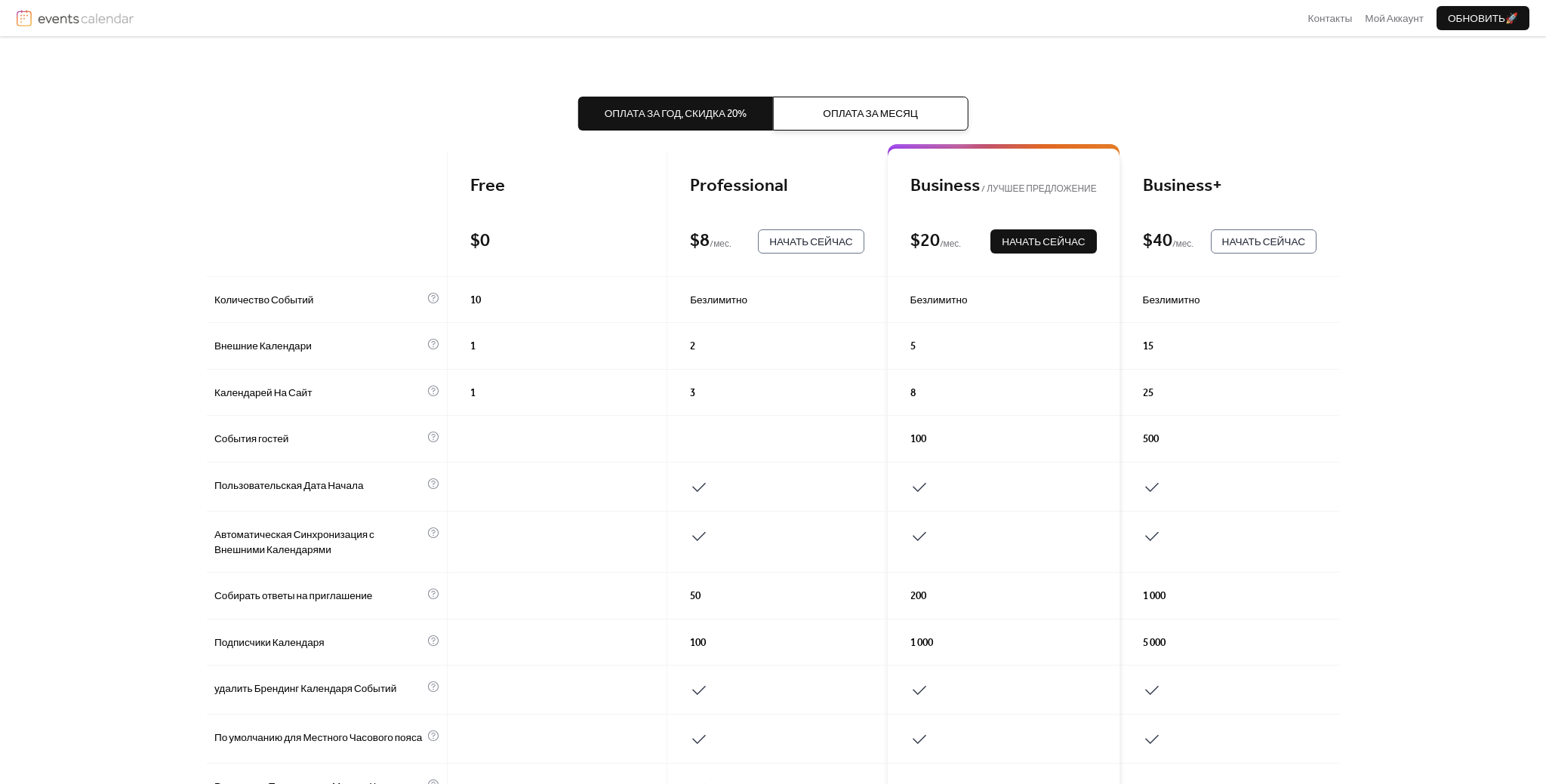
scroll to position [181, 0]
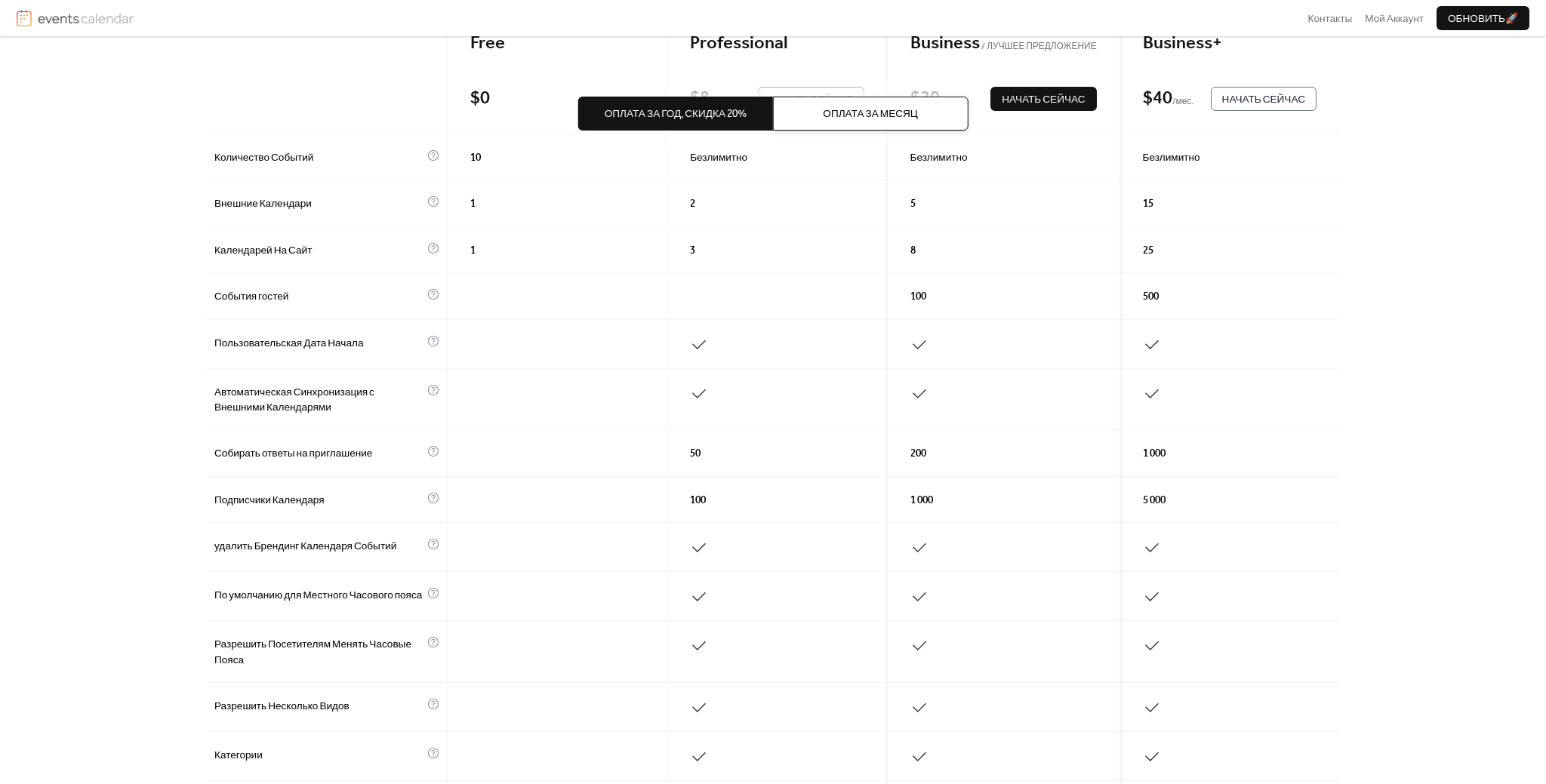
drag, startPoint x: 680, startPoint y: 392, endPoint x: 651, endPoint y: 401, distance: 30.4
click at [667, 399] on div at bounding box center [777, 400] width 220 height 62
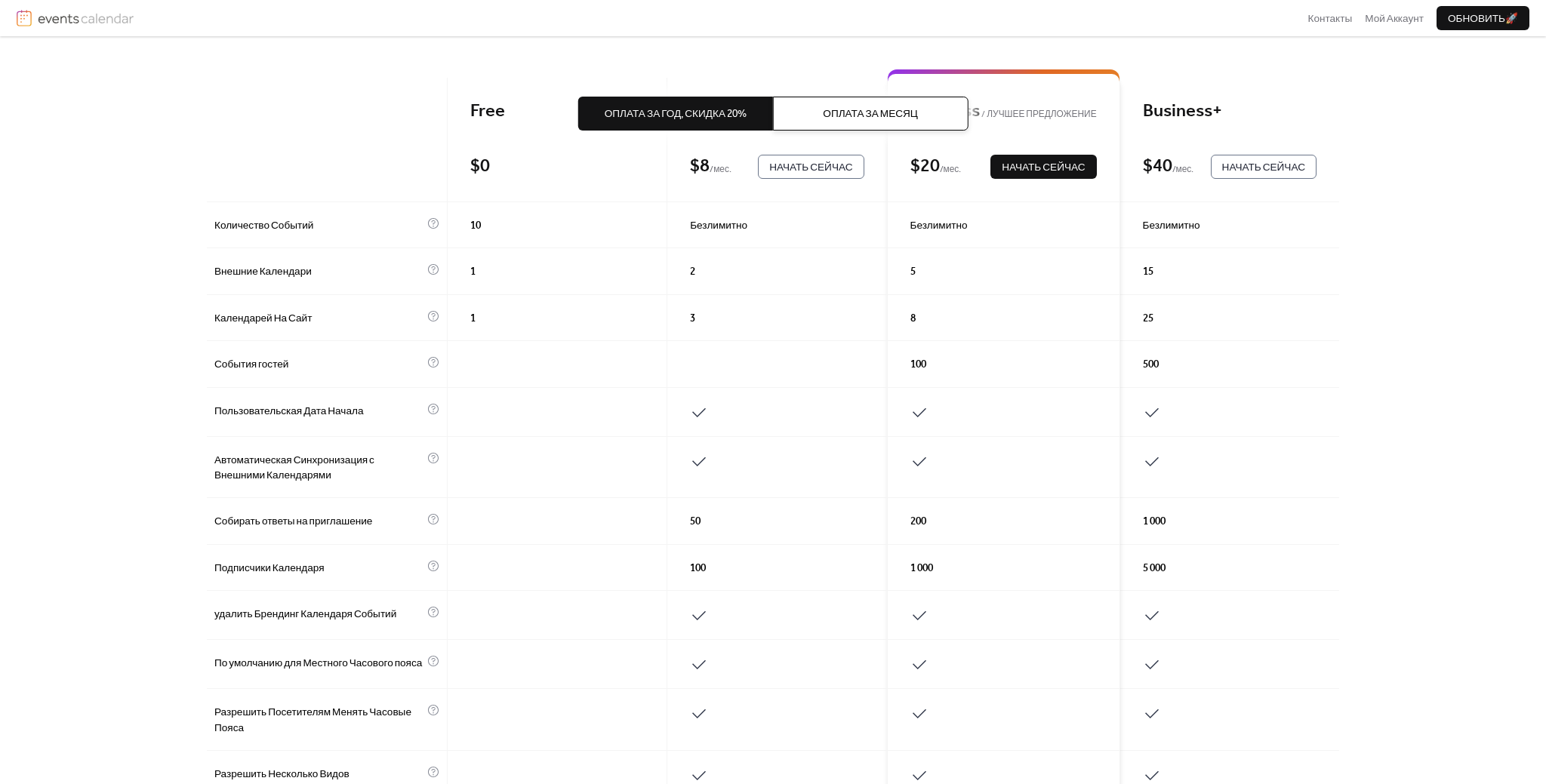
scroll to position [0, 0]
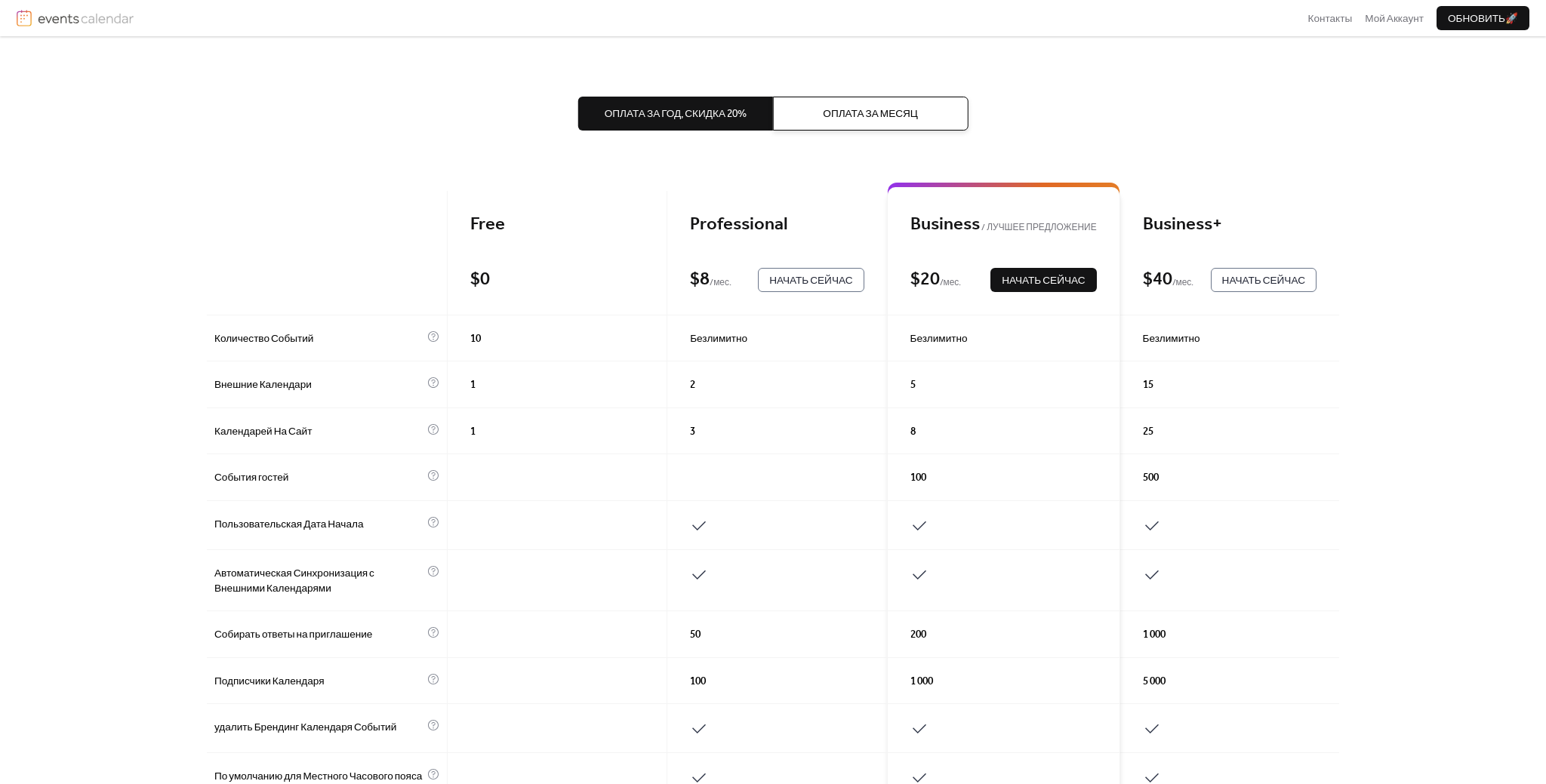
click at [796, 107] on button "Оплата За Месяц" at bounding box center [870, 113] width 194 height 33
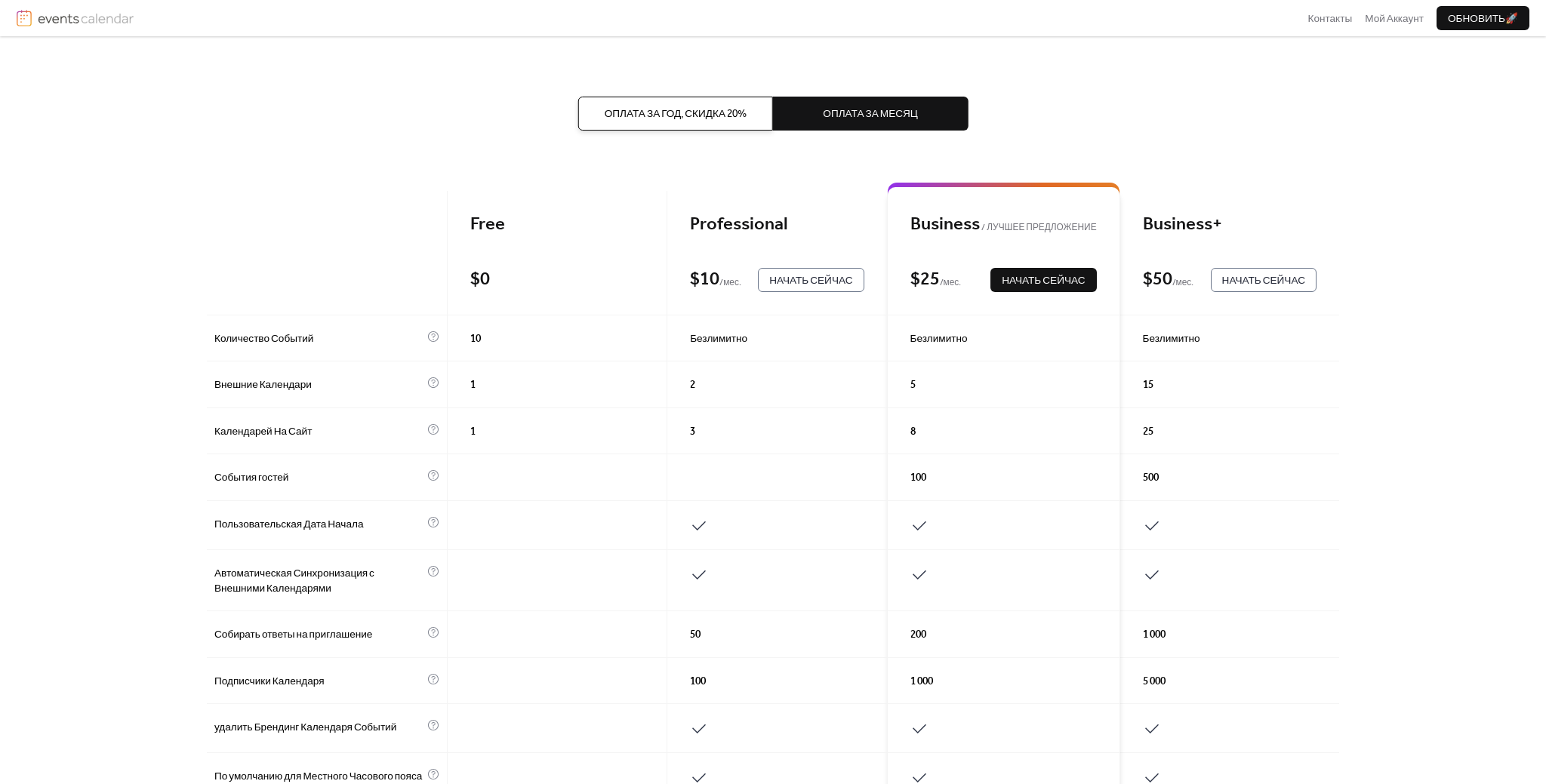
click at [725, 115] on span "Оплата За Год, скидка 20%" at bounding box center [675, 113] width 142 height 15
